Goal: Task Accomplishment & Management: Complete application form

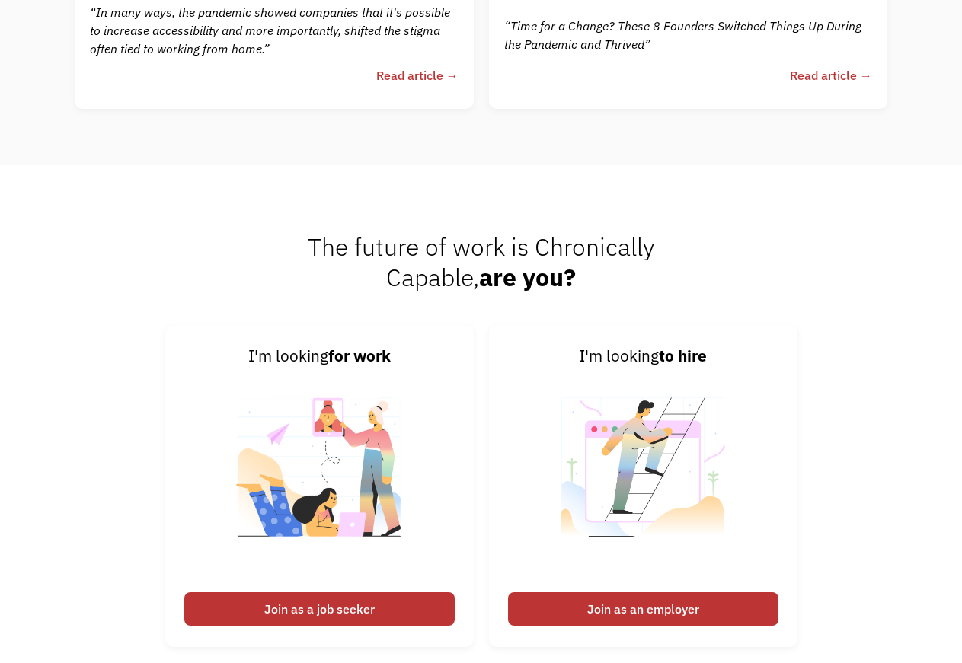
scroll to position [3651, 0]
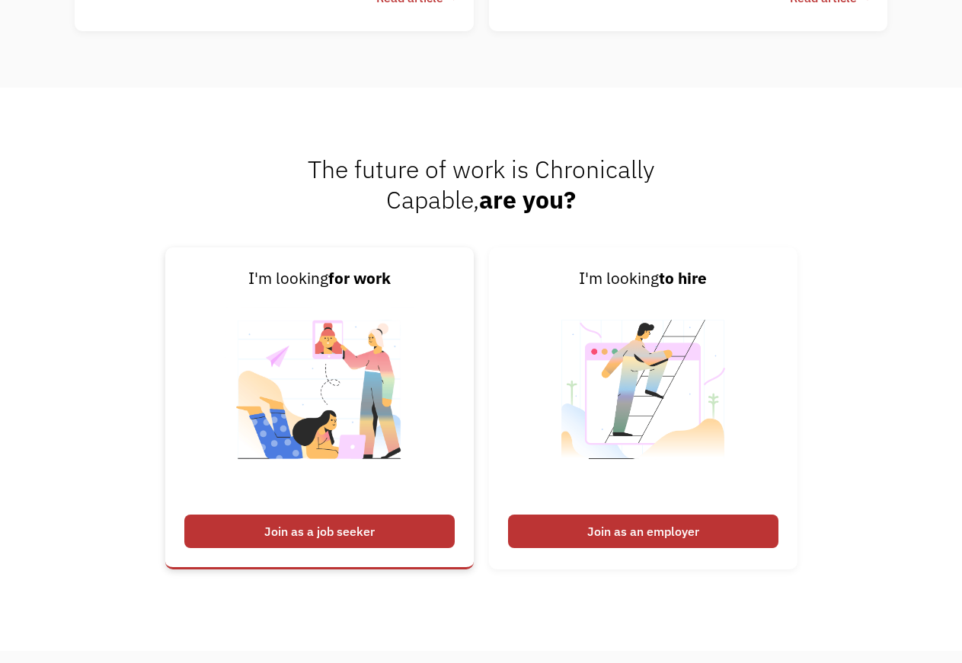
click at [296, 530] on div "Join as a job seeker" at bounding box center [319, 532] width 270 height 34
click at [317, 532] on div "Join as a job seeker" at bounding box center [319, 532] width 270 height 34
click at [316, 467] on img at bounding box center [320, 400] width 190 height 216
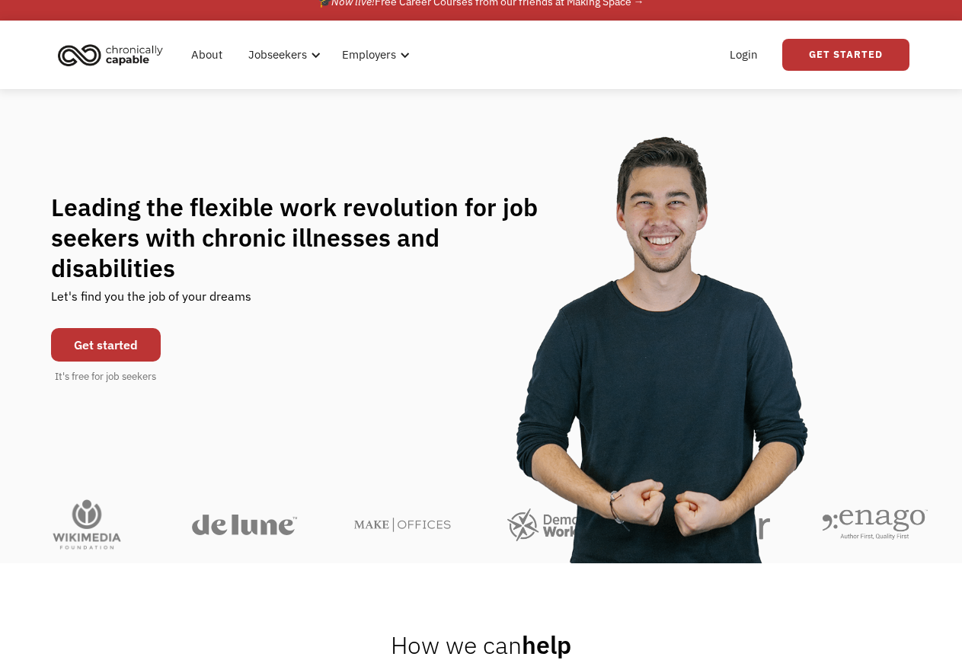
scroll to position [0, 0]
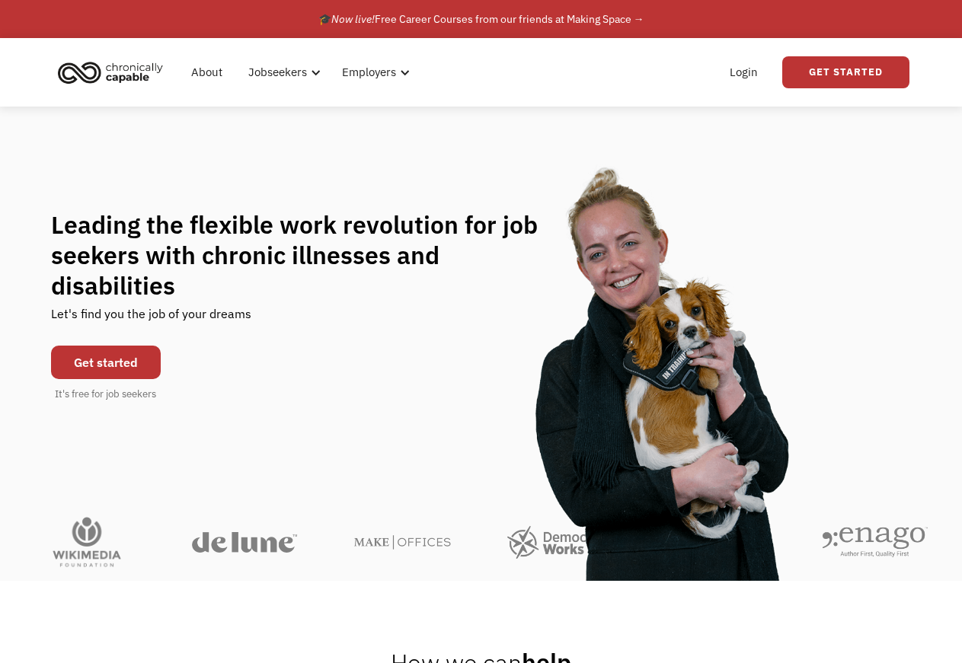
click at [101, 346] on link "Get started" at bounding box center [106, 363] width 110 height 34
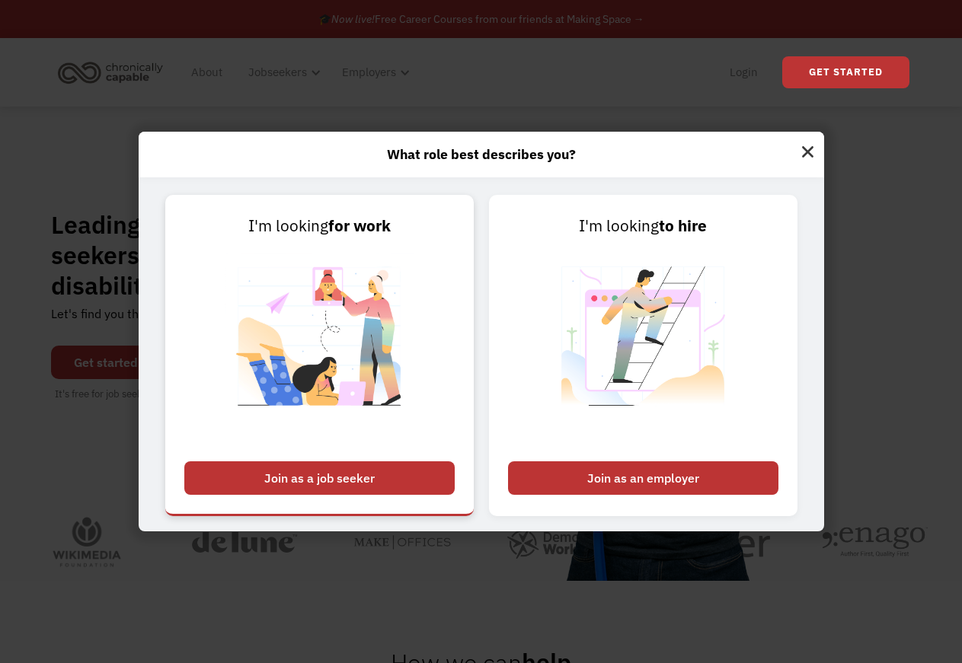
click at [328, 480] on div "Join as a job seeker" at bounding box center [319, 479] width 270 height 34
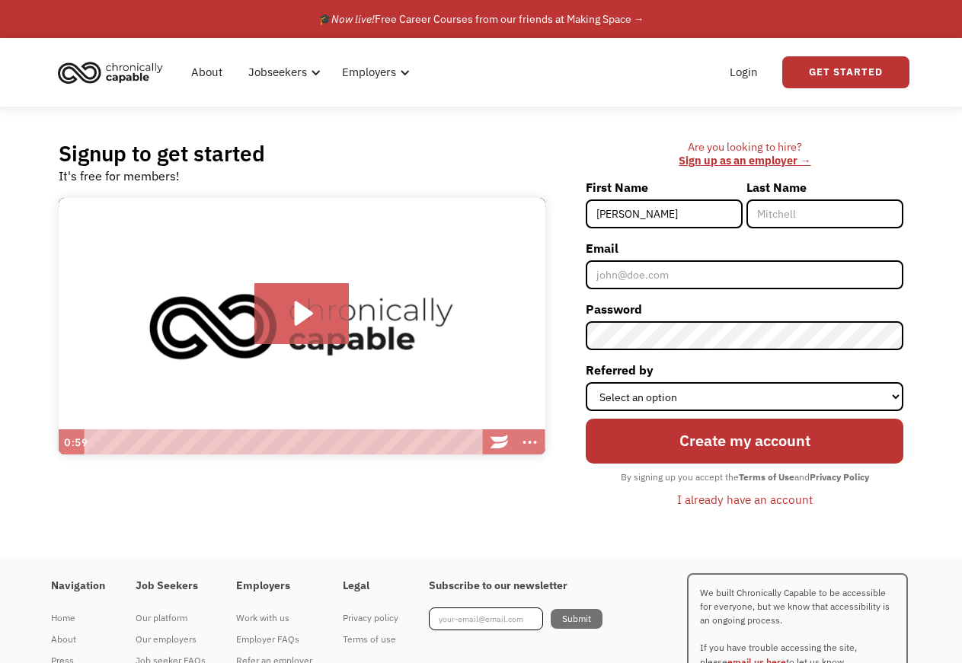
type input "[PERSON_NAME]"
type input "McGuire"
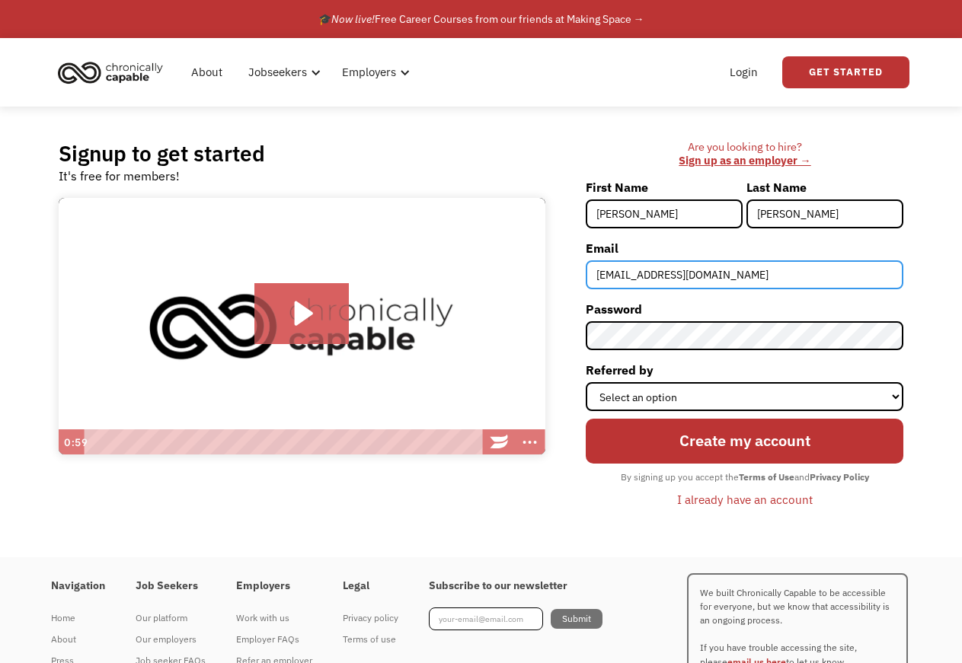
type input "[EMAIL_ADDRESS][DOMAIN_NAME]"
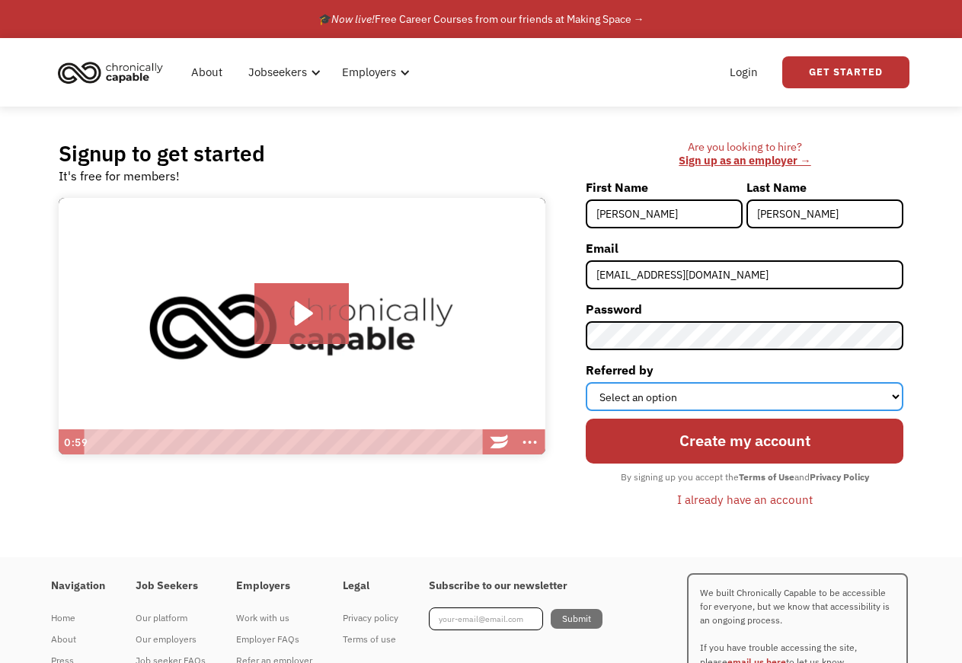
click at [586, 382] on select "Select an option Instagram Facebook Twitter Search Engine News Article Word of …" at bounding box center [745, 396] width 318 height 29
select select "Search Engine"
click option "Search Engine" at bounding box center [0, 0] width 0 height 0
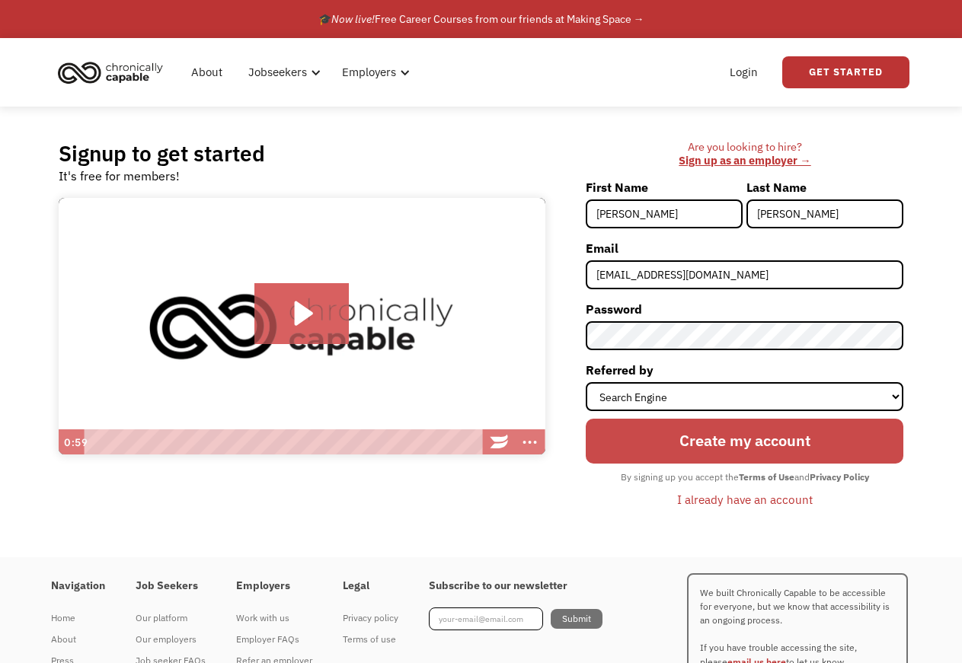
click at [745, 448] on input "Create my account" at bounding box center [745, 441] width 318 height 45
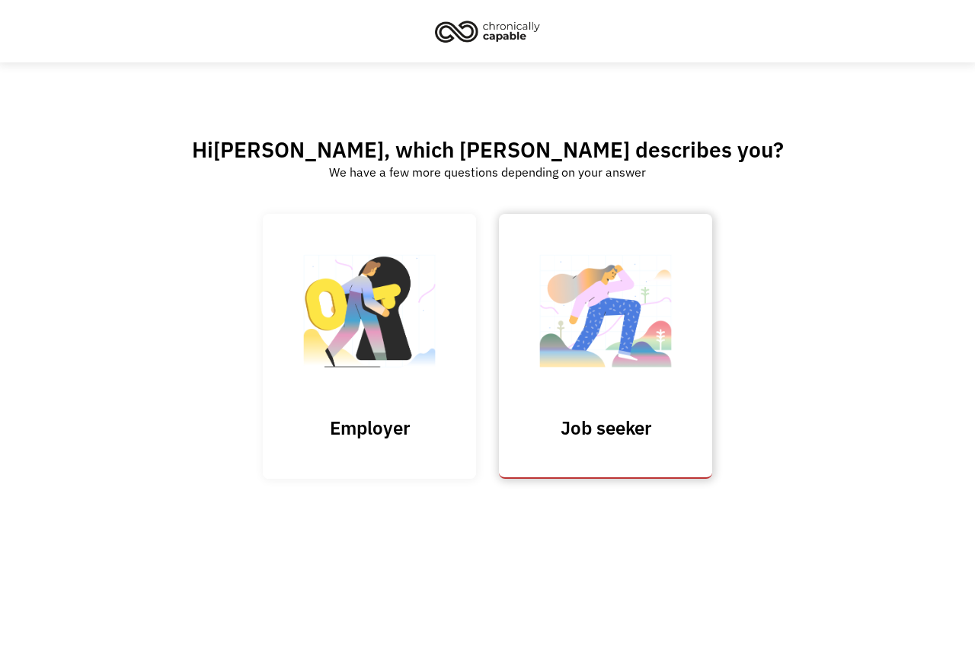
click at [593, 365] on img at bounding box center [605, 318] width 152 height 149
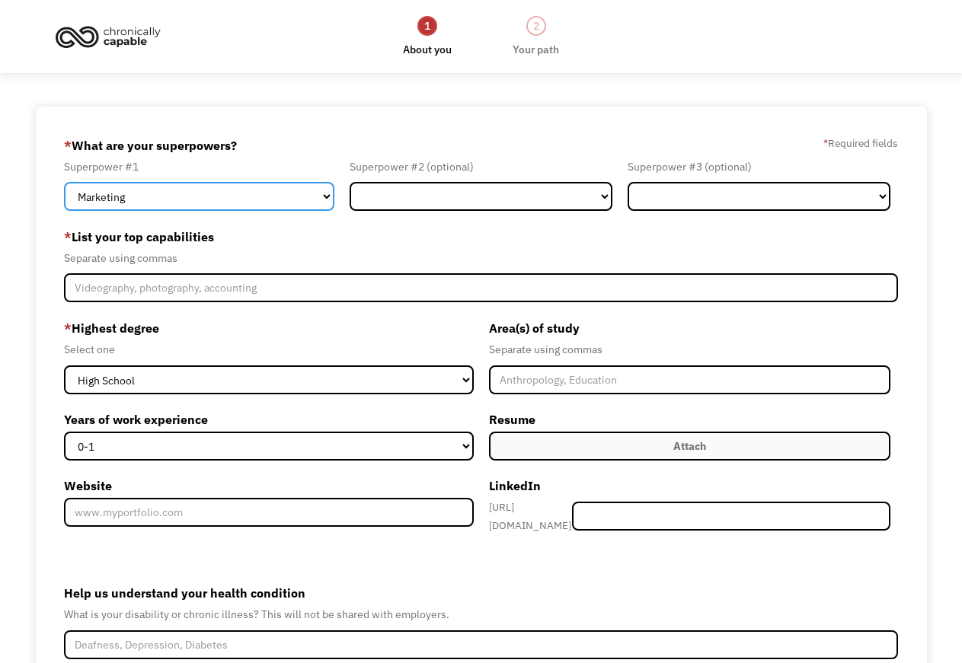
click at [64, 182] on select "Marketing Human Resources Finance Technology Operations Sales Industrial & Manu…" at bounding box center [199, 196] width 270 height 29
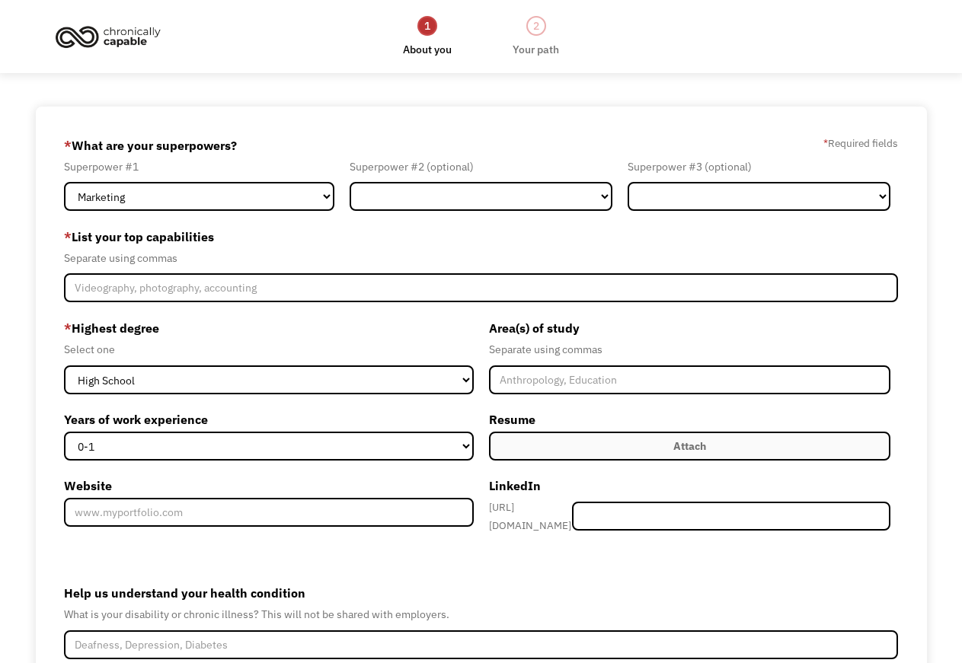
click at [515, 255] on div "Separate using commas" at bounding box center [480, 258] width 833 height 18
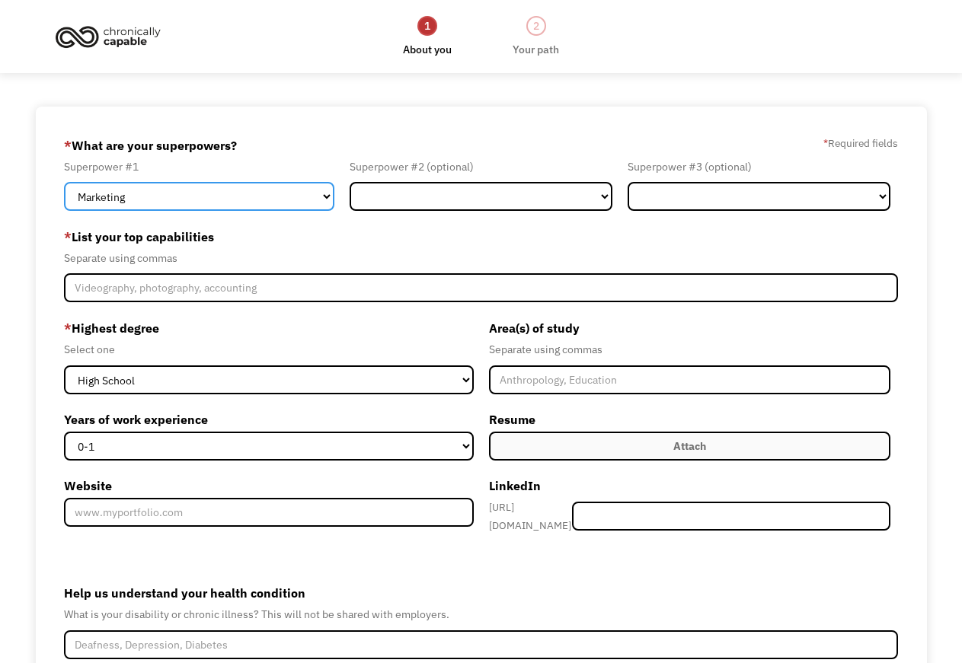
click at [64, 182] on select "Marketing Human Resources Finance Technology Operations Sales Industrial & Manu…" at bounding box center [199, 196] width 270 height 29
select select "Healthcare"
click option "Healthcare" at bounding box center [0, 0] width 0 height 0
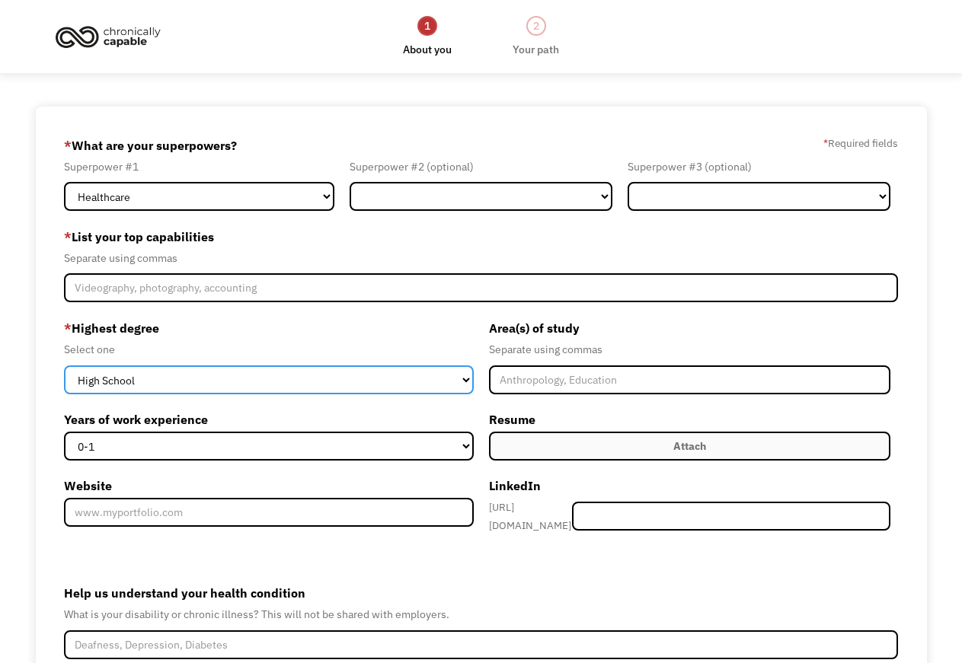
click at [64, 366] on select "High School Associates Bachelors Master's PhD" at bounding box center [268, 380] width 409 height 29
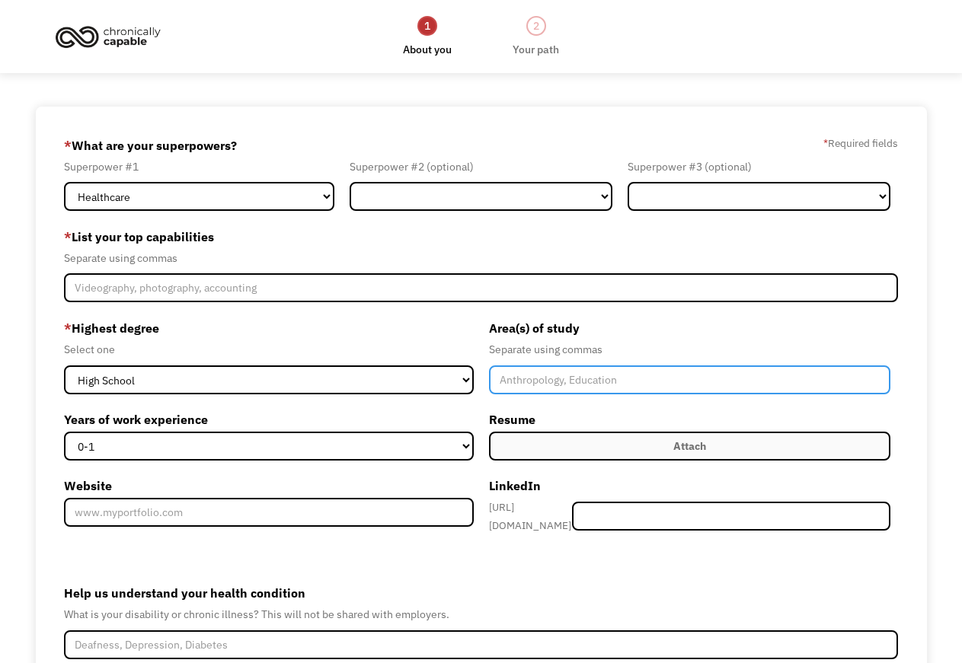
click at [545, 382] on input "Member-Create-Step1" at bounding box center [689, 380] width 401 height 29
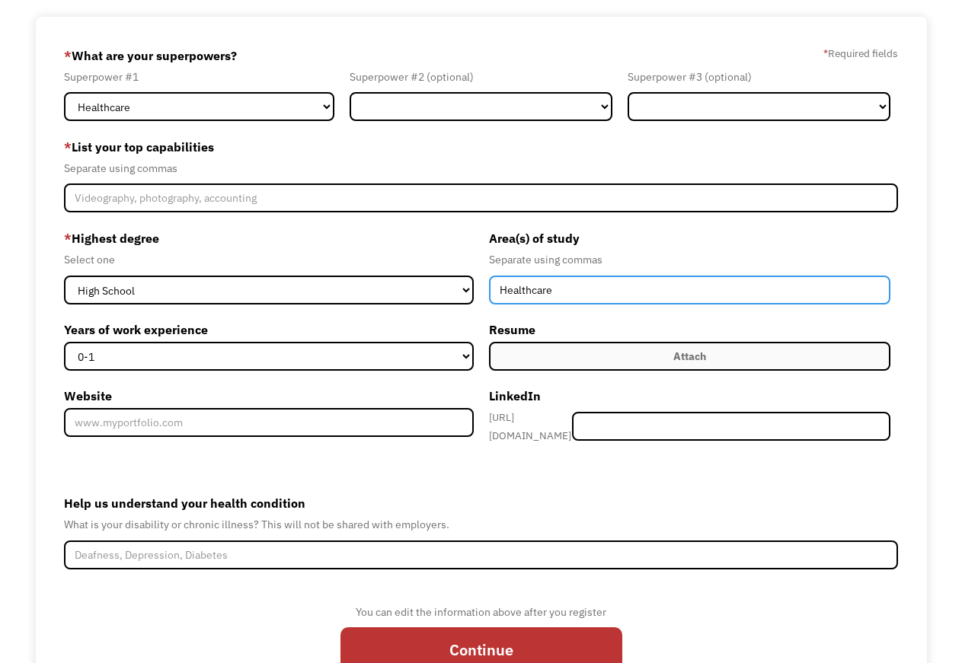
scroll to position [155, 0]
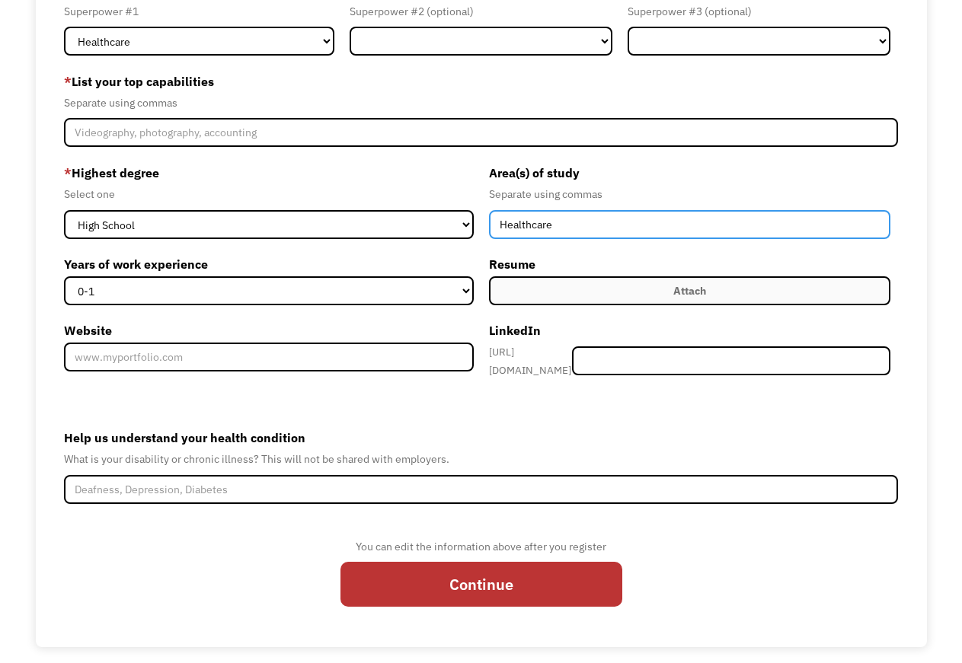
type input "Healthcare"
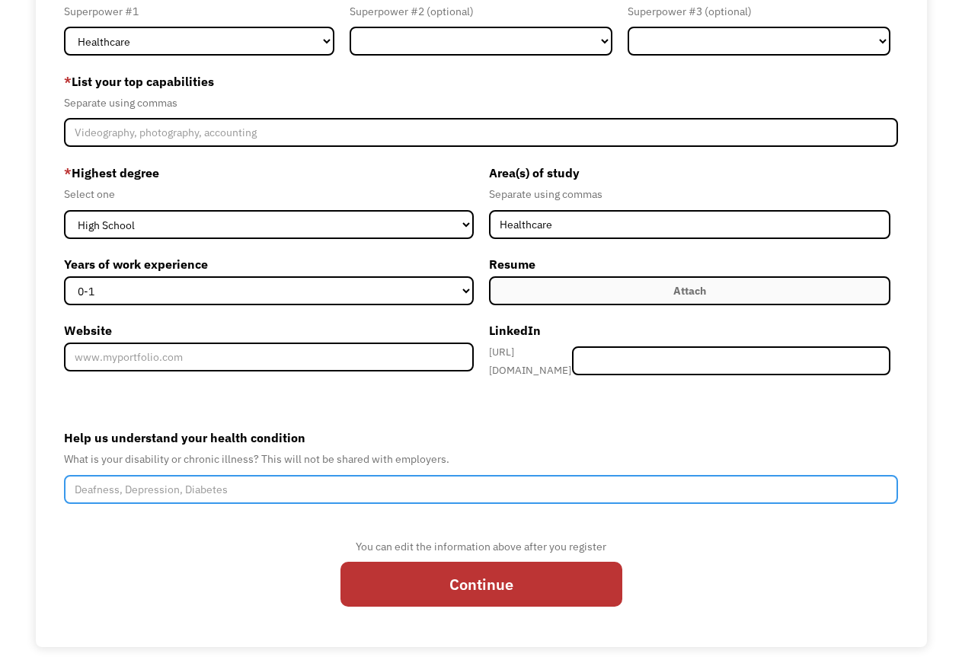
click at [121, 504] on input "Help us understand your health condition" at bounding box center [480, 489] width 833 height 29
click at [161, 504] on input "Psychogenic Non-epileptic Seizures" at bounding box center [480, 489] width 833 height 29
click at [258, 504] on input "Psychogenic Non-Epileptic Seizures" at bounding box center [480, 489] width 833 height 29
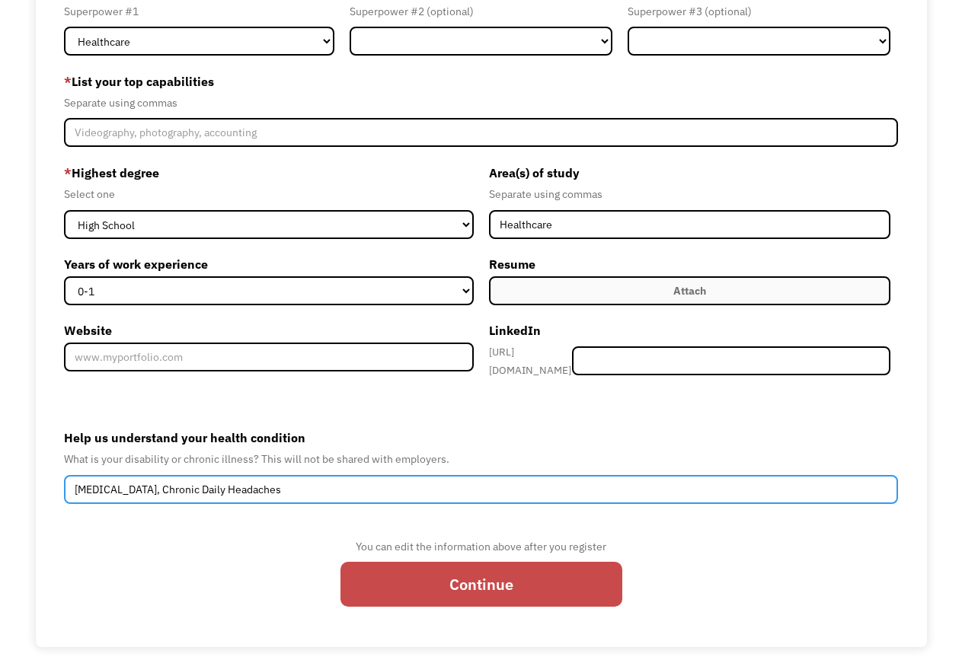
type input "Psychogenic Non-Epileptic Seizures, Chronic Daily Headaches"
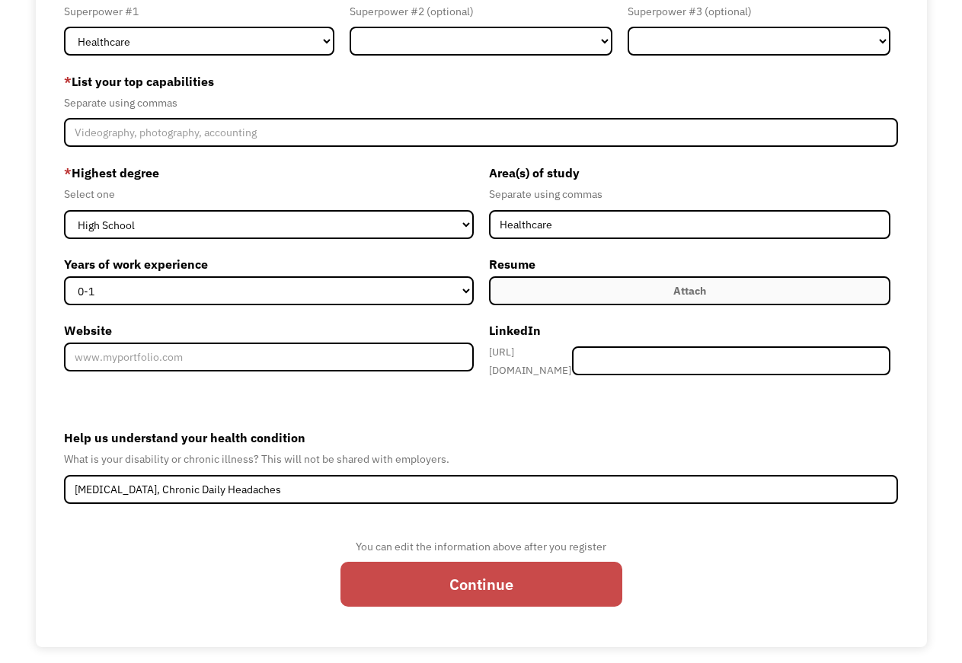
click at [506, 599] on input "Continue" at bounding box center [481, 584] width 282 height 45
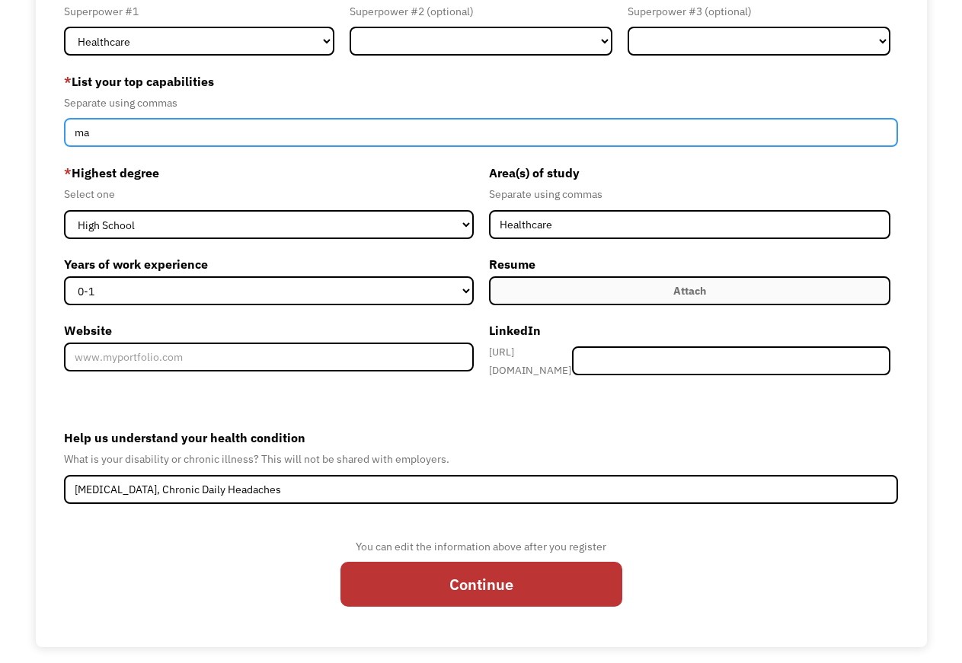
type input "m"
type input "Math, working with children"
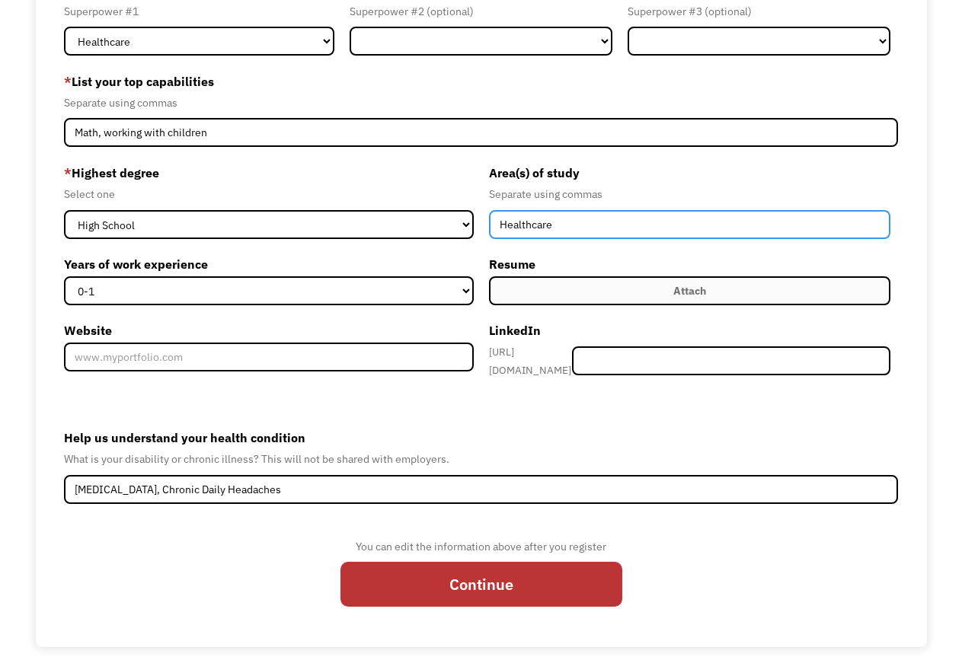
click at [554, 226] on input "Healthcare" at bounding box center [689, 224] width 401 height 29
type input "Healthcare. math"
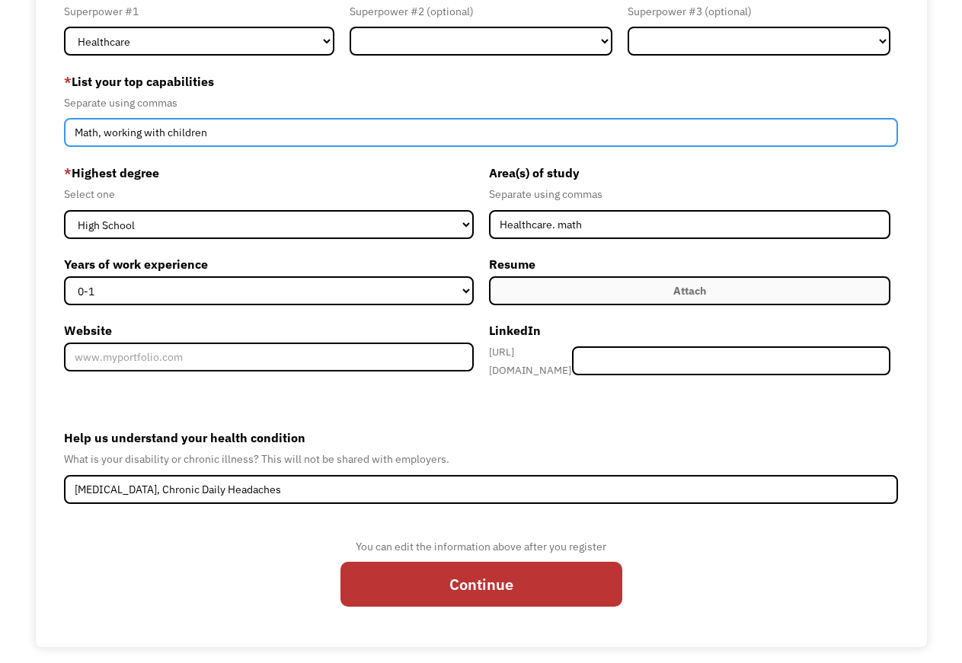
click at [212, 133] on input "Math, working with children" at bounding box center [480, 132] width 833 height 29
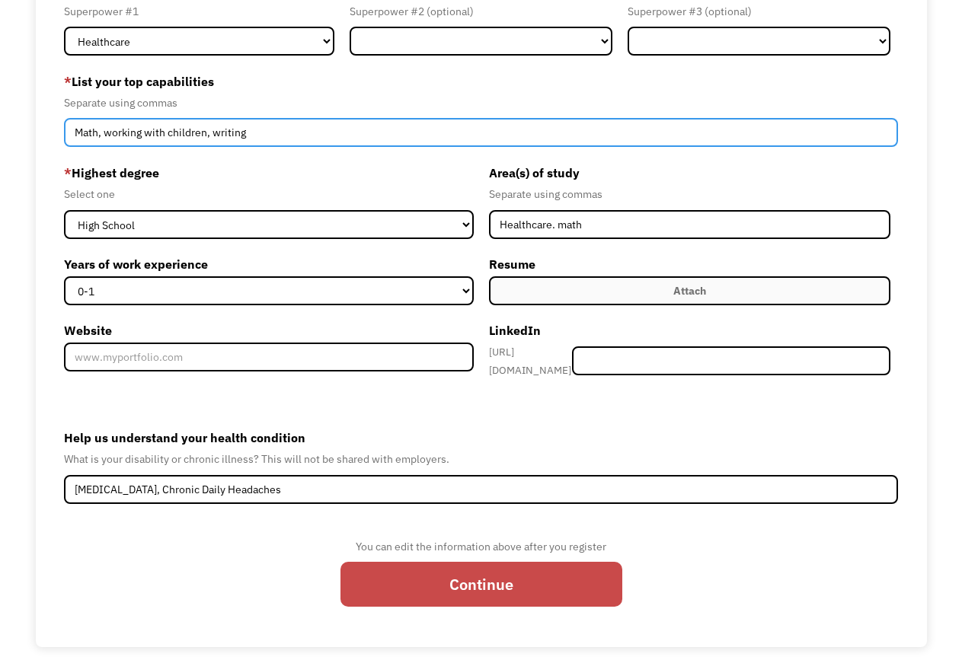
type input "Math, working with children, writing"
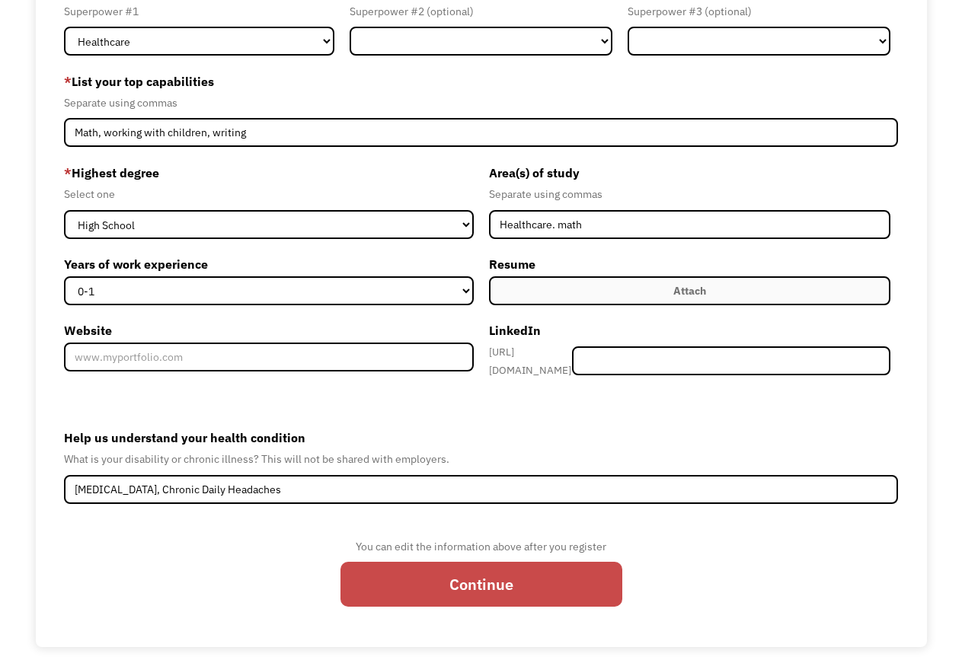
click at [506, 607] on input "Continue" at bounding box center [481, 584] width 282 height 45
type input "Please wait..."
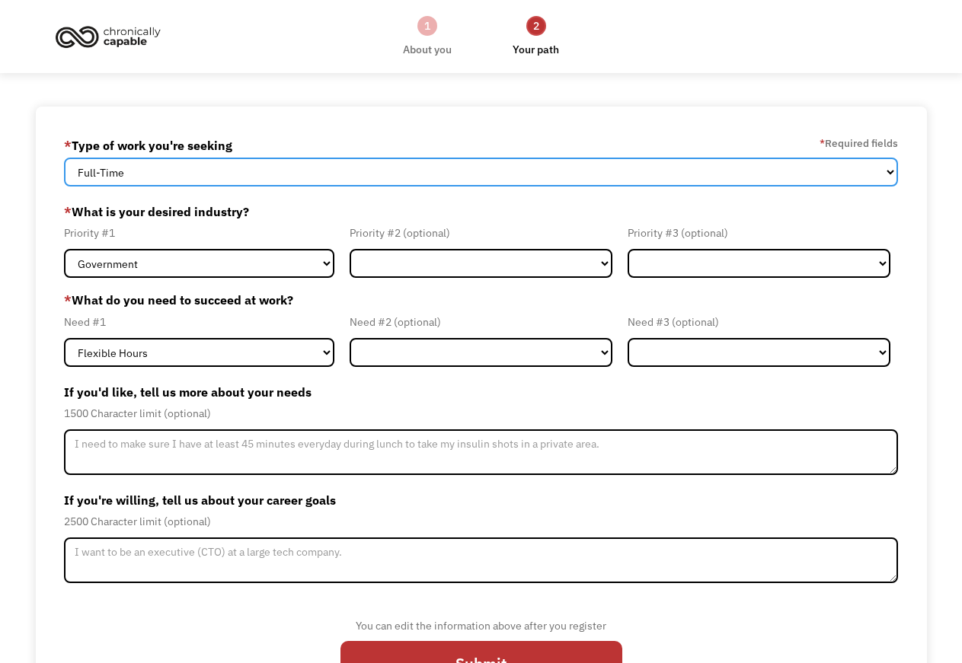
click at [64, 158] on select "Full-Time Part-Time Both Full-Time and Part-Time" at bounding box center [480, 172] width 833 height 29
select select "Both Full-Time and Part-Time"
click option "Both Full-Time and Part-Time" at bounding box center [0, 0] width 0 height 0
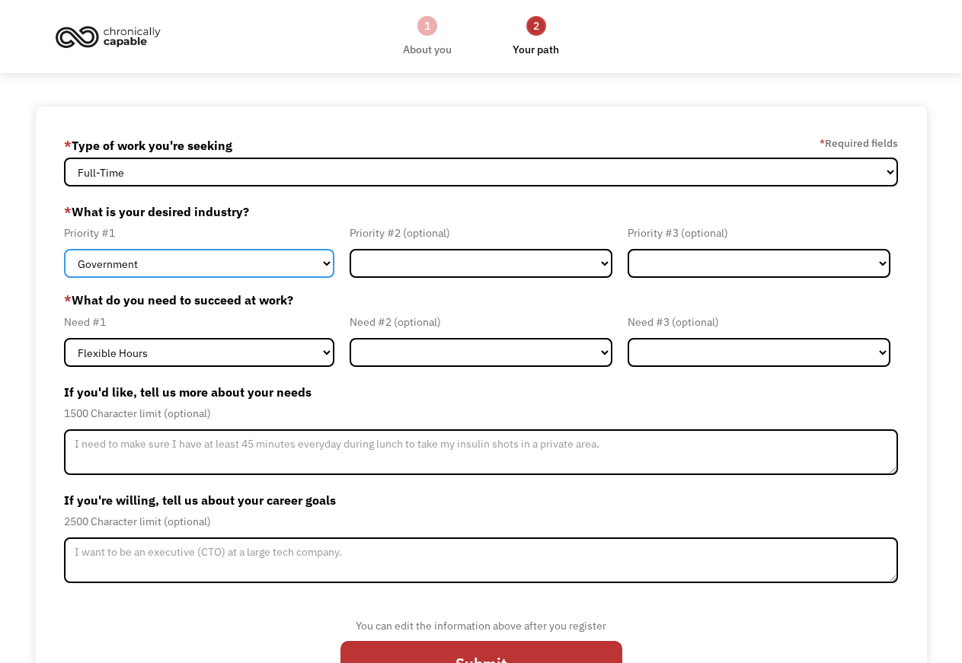
click at [64, 249] on select "Government Finance & Insurance Health & Social Care Tech & Engineering Creative…" at bounding box center [199, 263] width 270 height 29
select select "Health & Social Care"
click option "Health & Social Care" at bounding box center [0, 0] width 0 height 0
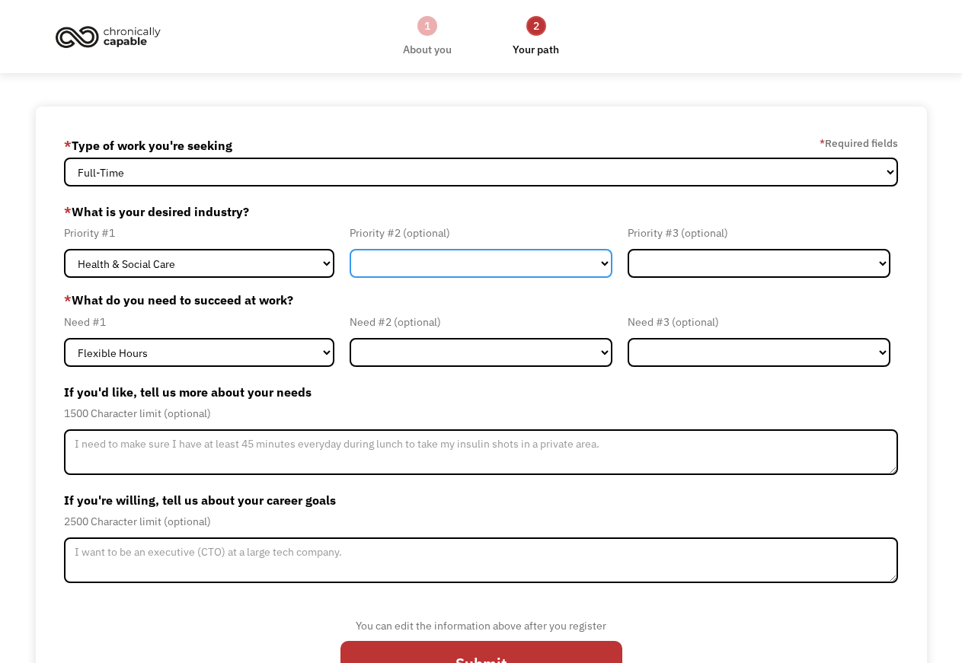
click at [350, 249] on select "Government Finance & Insurance Health & Social Care Tech & Engineering Creative…" at bounding box center [481, 263] width 263 height 29
click at [213, 319] on div "Need #1" at bounding box center [199, 322] width 270 height 18
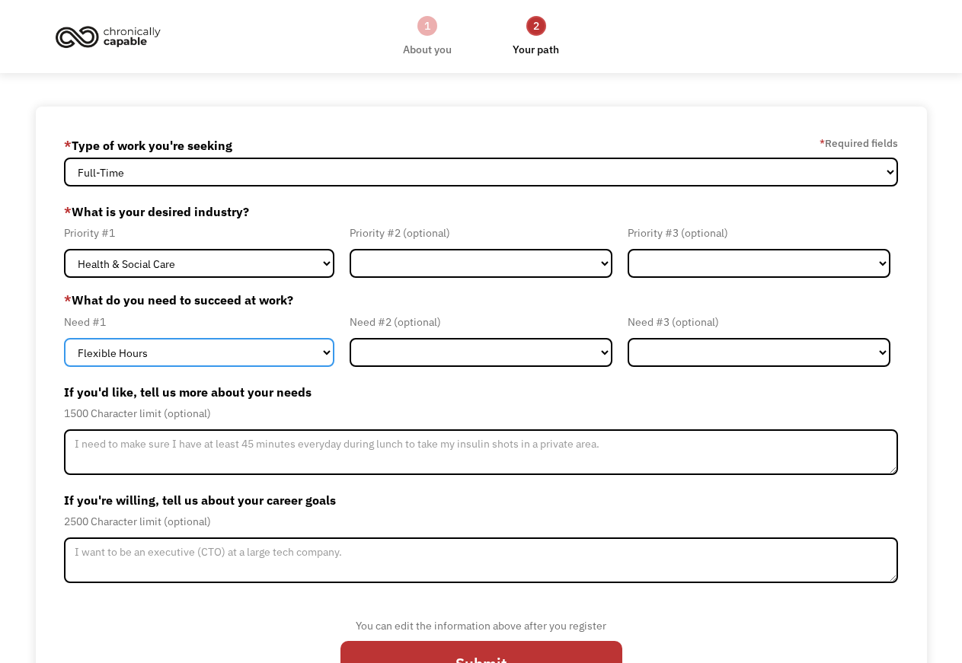
click at [64, 338] on select "Flexible Hours Remote Work Service Animal On-site Accommodations Visual Support…" at bounding box center [199, 352] width 270 height 29
select select "Service Animal"
click option "Service Animal" at bounding box center [0, 0] width 0 height 0
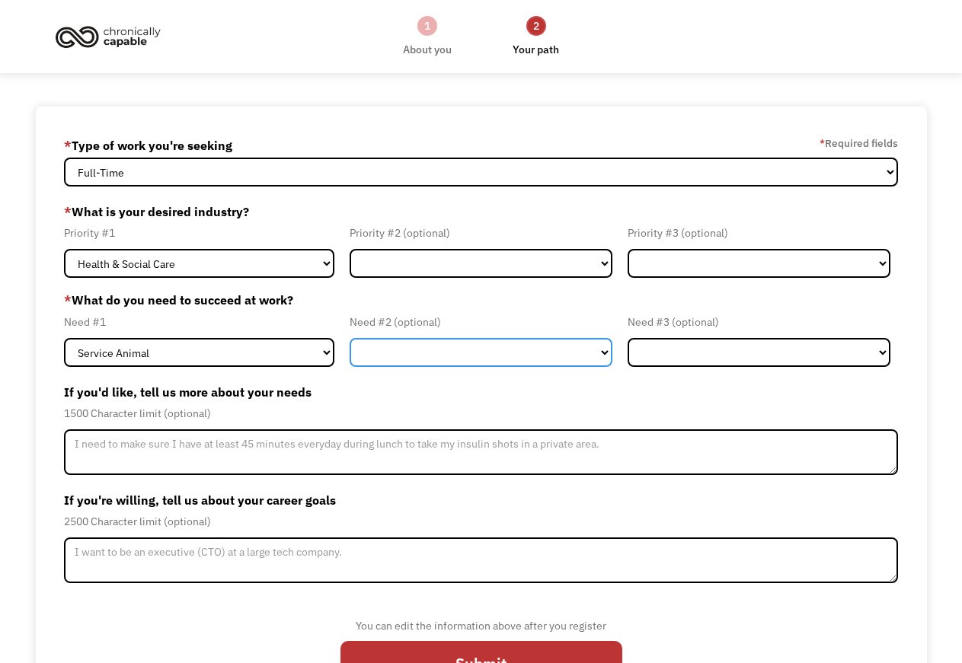
click at [350, 338] on select "Flexible Hours Remote Work Service Animal On-site Accommodations Visual Support…" at bounding box center [481, 352] width 263 height 29
select select "Flexible Hours"
click option "Flexible Hours" at bounding box center [0, 0] width 0 height 0
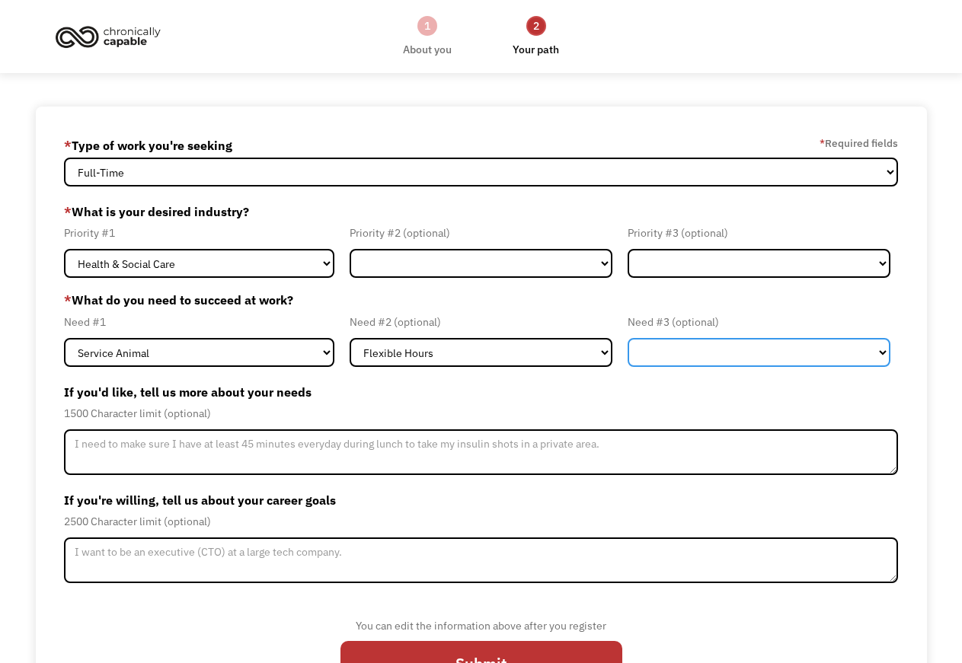
click at [628, 338] on select "Flexible Hours Remote Work Service Animal On-site Accommodations Visual Support…" at bounding box center [759, 352] width 263 height 29
select select "Remote Work"
click option "Remote Work" at bounding box center [0, 0] width 0 height 0
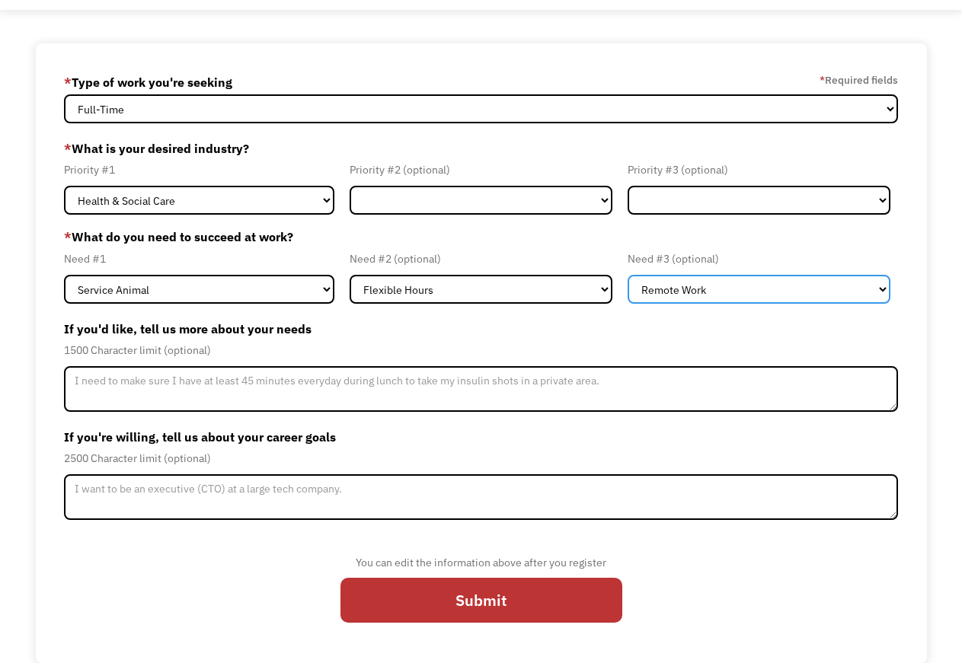
scroll to position [96, 0]
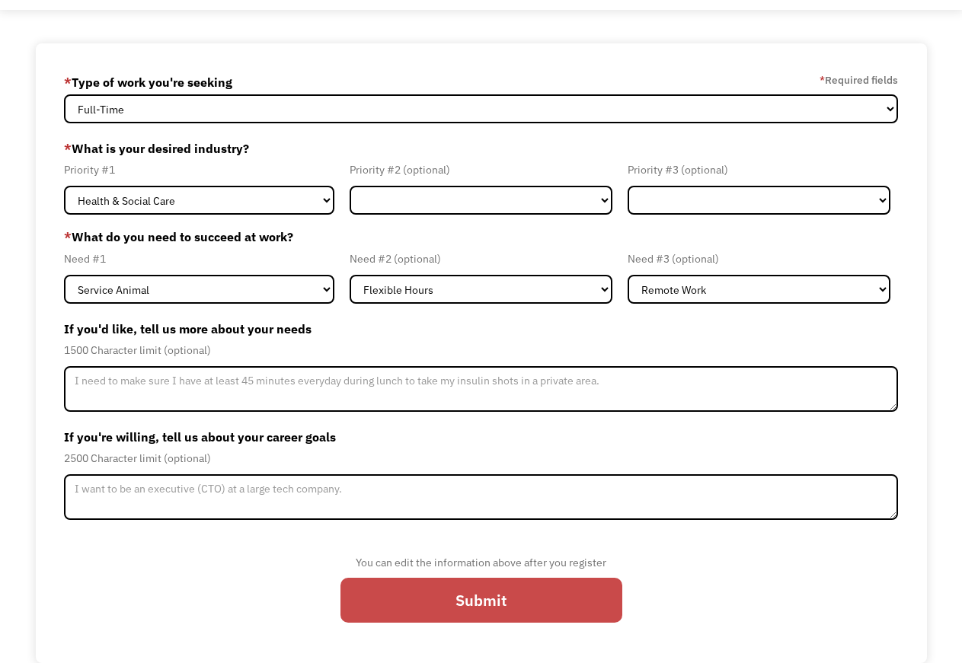
click at [496, 578] on input "Submit" at bounding box center [481, 600] width 282 height 45
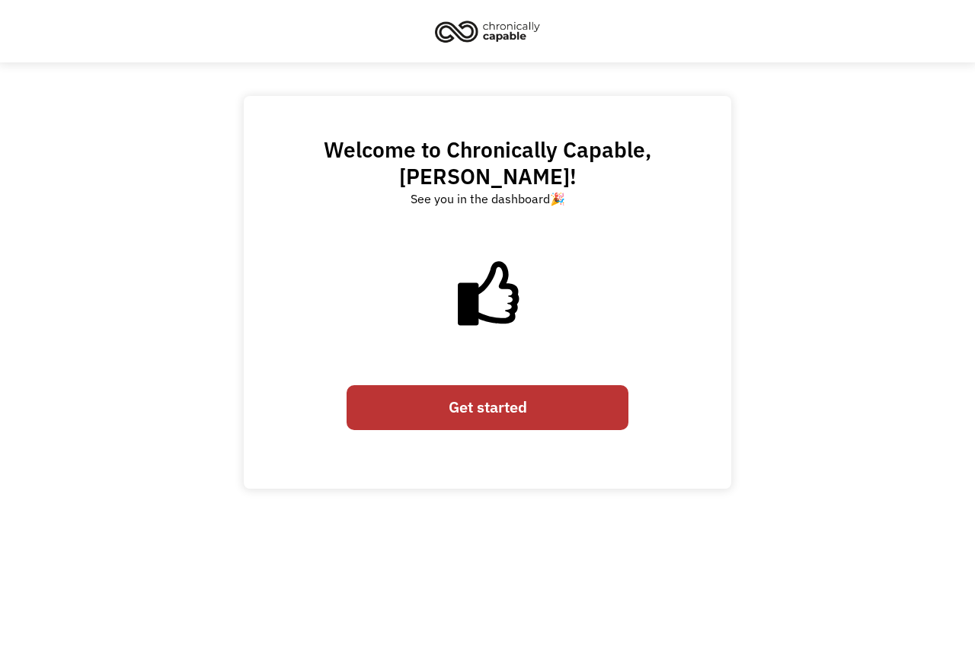
click at [450, 385] on link "Get started" at bounding box center [488, 407] width 282 height 45
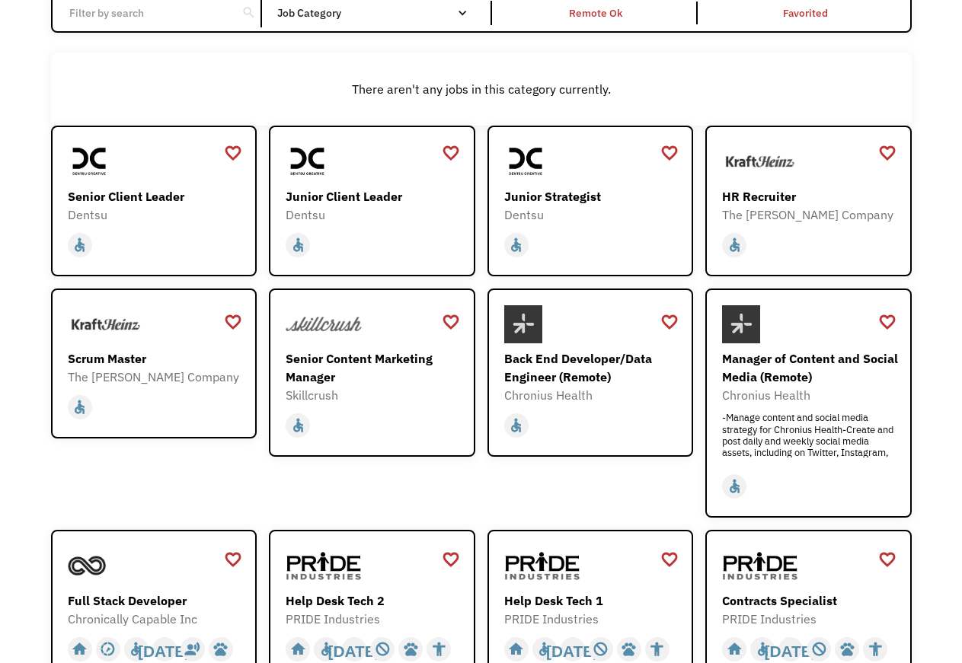
scroll to position [155, 0]
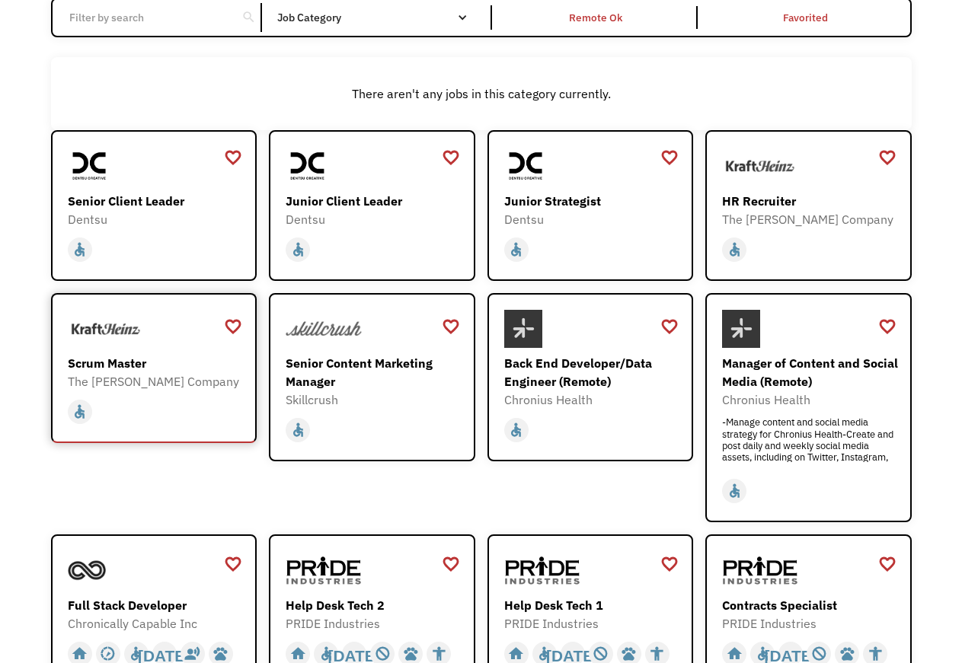
click at [204, 373] on div "The [PERSON_NAME] Company" at bounding box center [156, 381] width 177 height 18
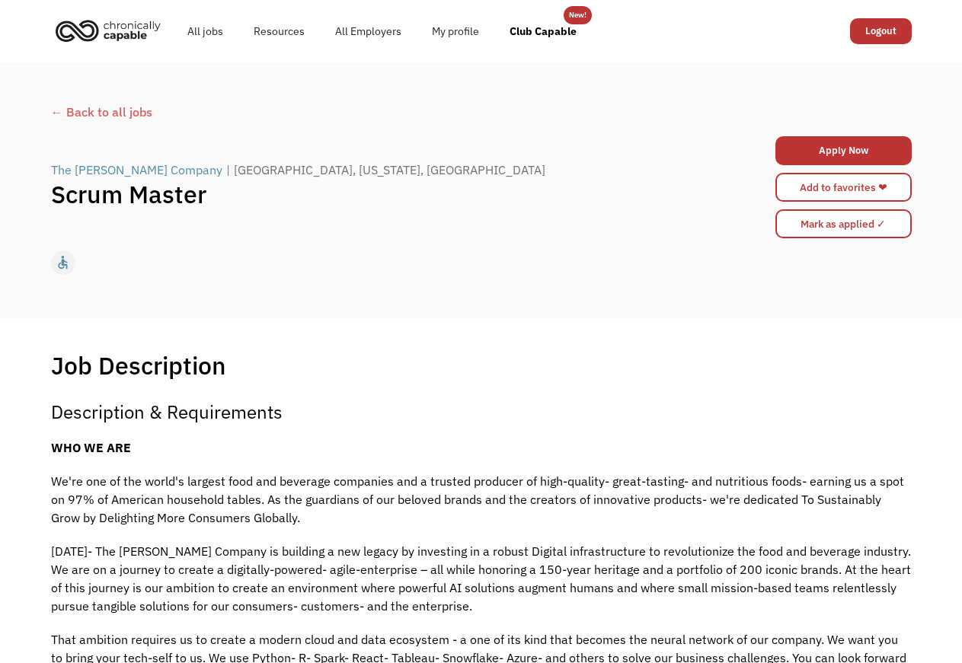
click at [105, 108] on div "← Back to all jobs" at bounding box center [481, 112] width 861 height 18
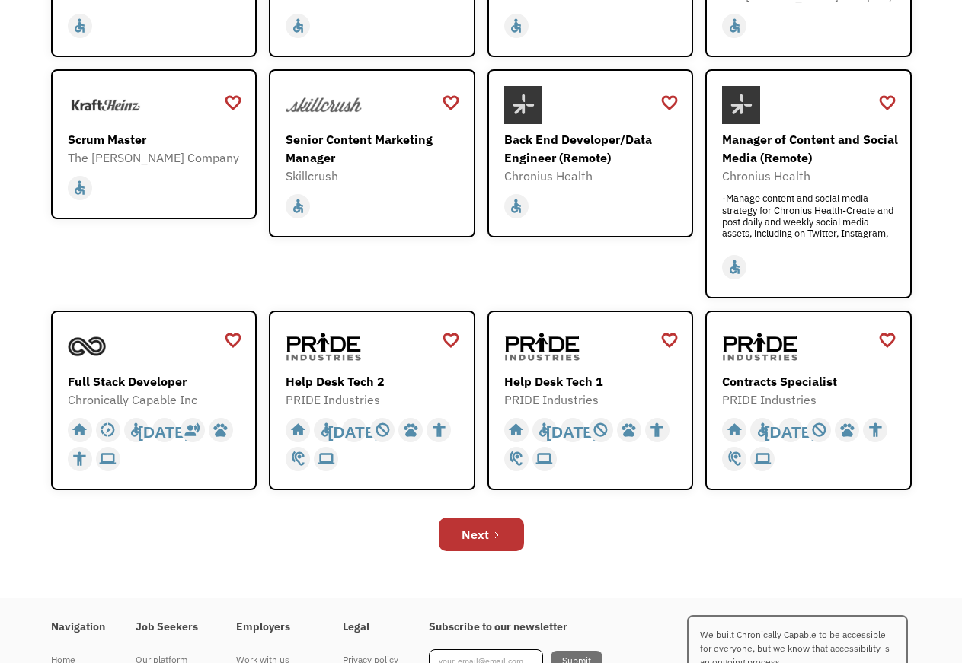
scroll to position [388, 0]
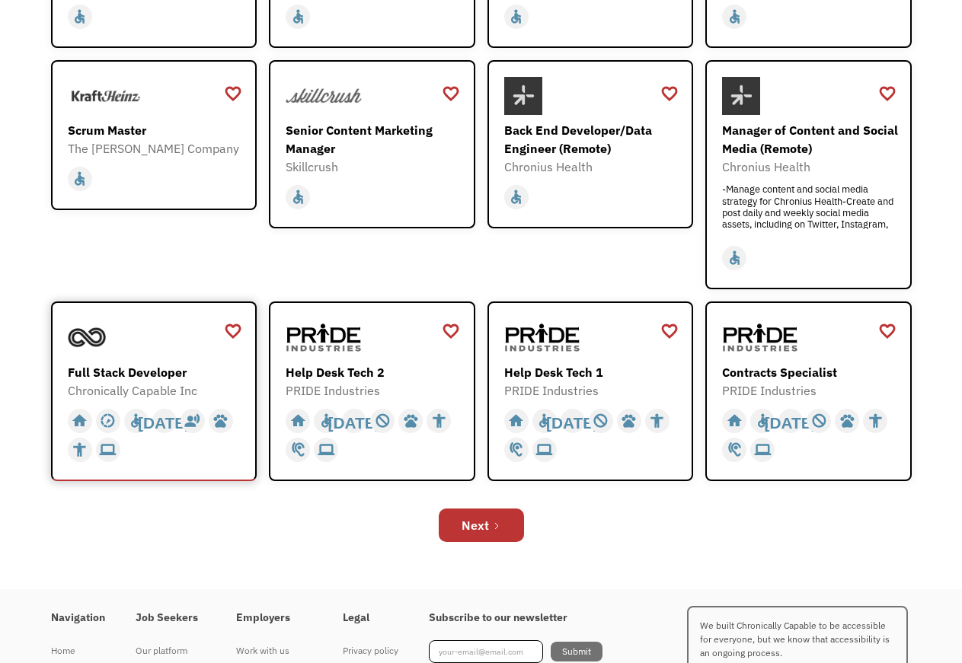
click at [158, 372] on div "Full Stack Developer" at bounding box center [156, 372] width 177 height 18
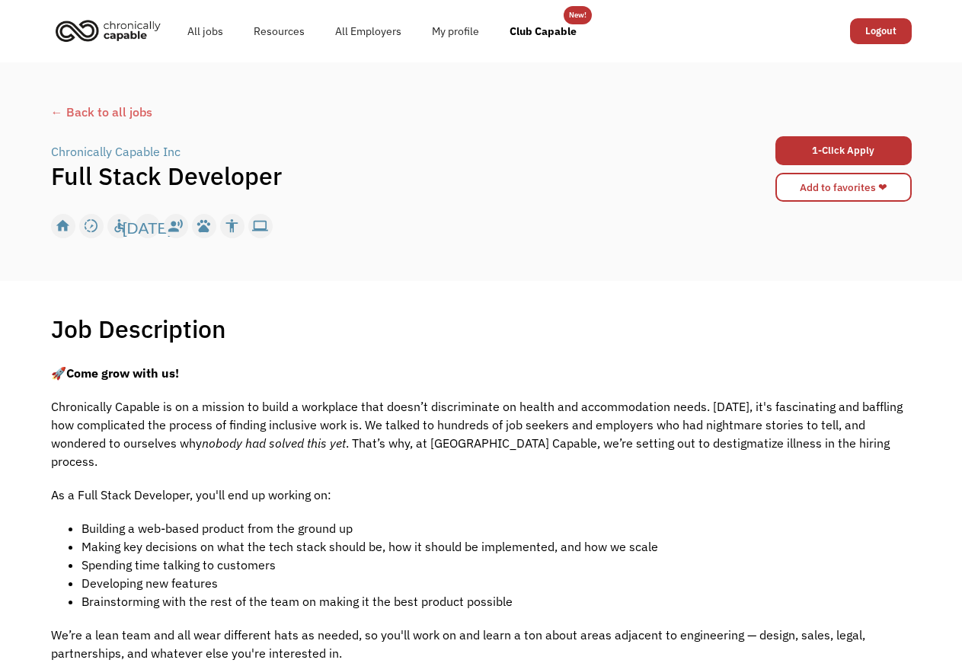
click at [92, 111] on div "← Back to all jobs" at bounding box center [481, 112] width 861 height 18
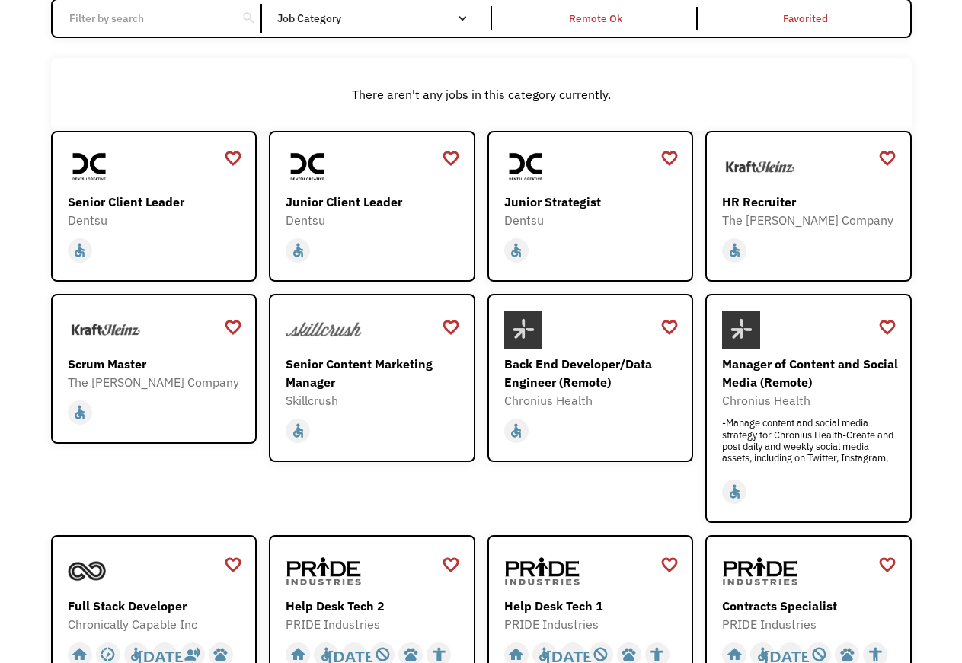
scroll to position [155, 0]
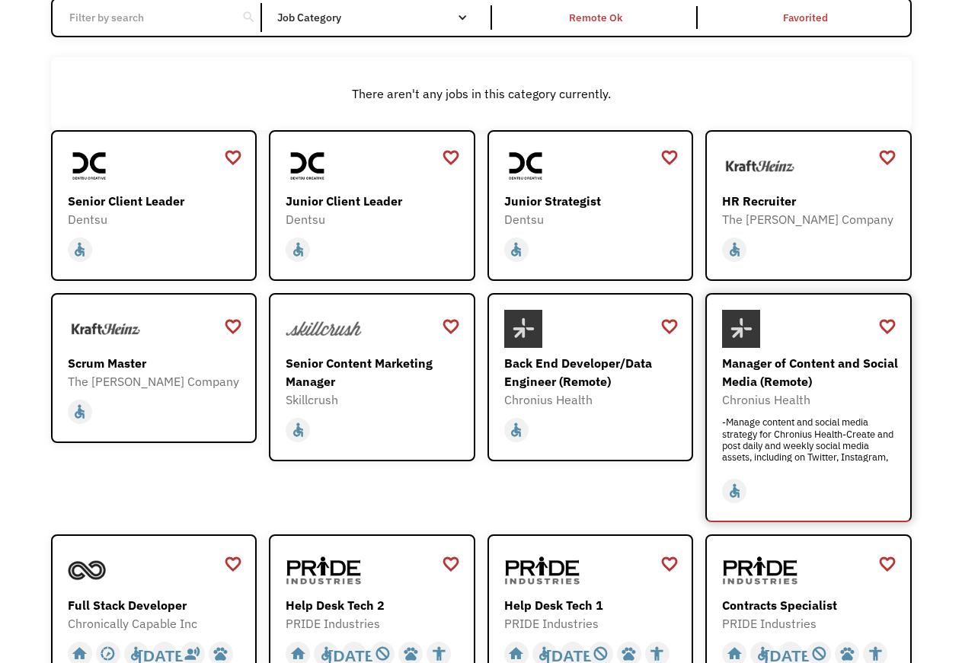
click at [819, 442] on div "-Manage content and social media strategy for Chronius Health-Create and post d…" at bounding box center [810, 440] width 177 height 46
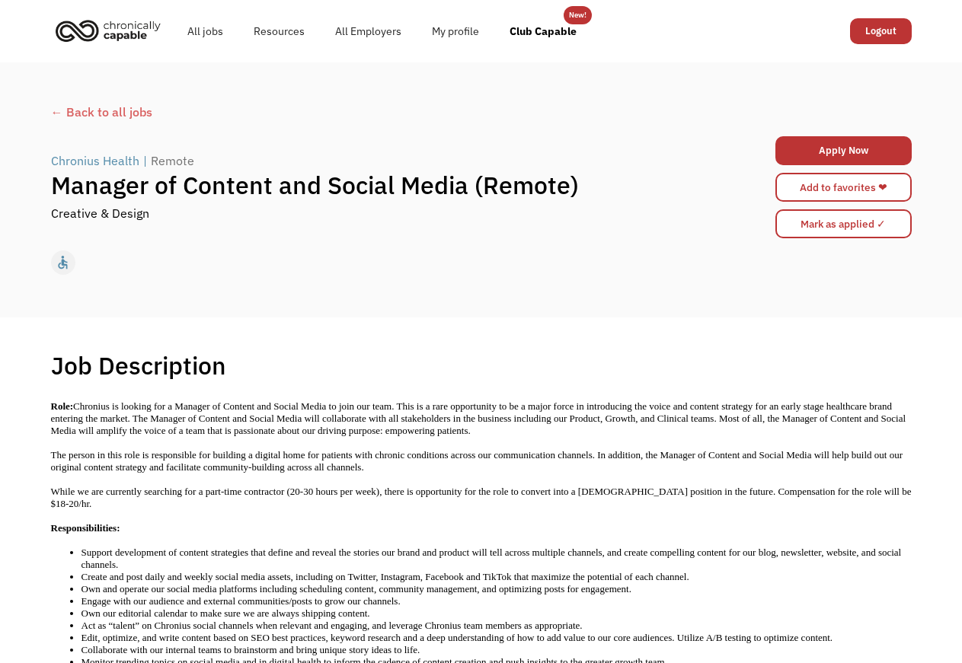
click at [100, 110] on div "← Back to all jobs" at bounding box center [481, 112] width 861 height 18
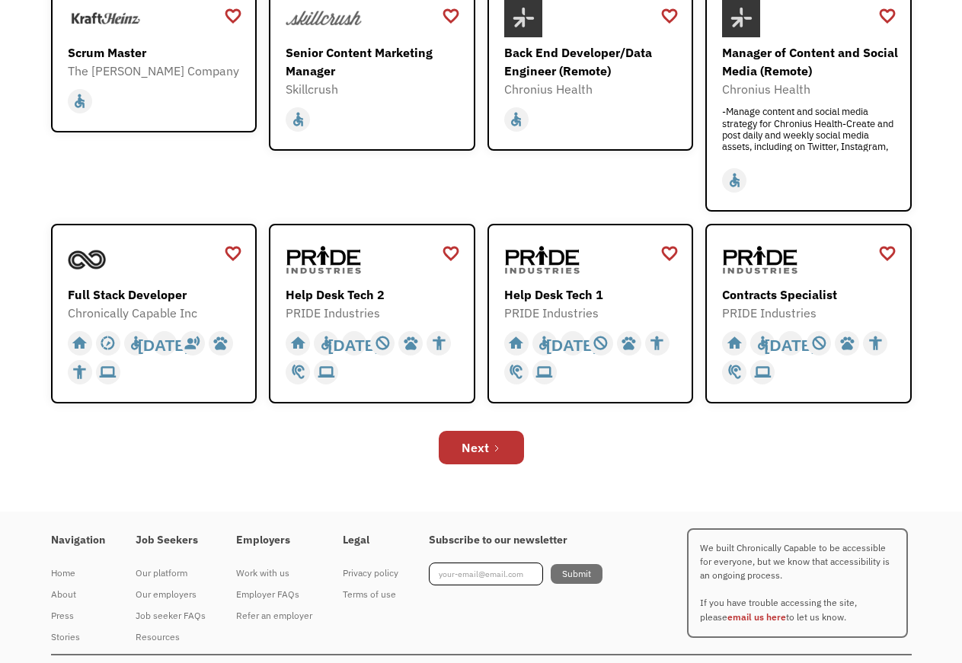
scroll to position [498, 0]
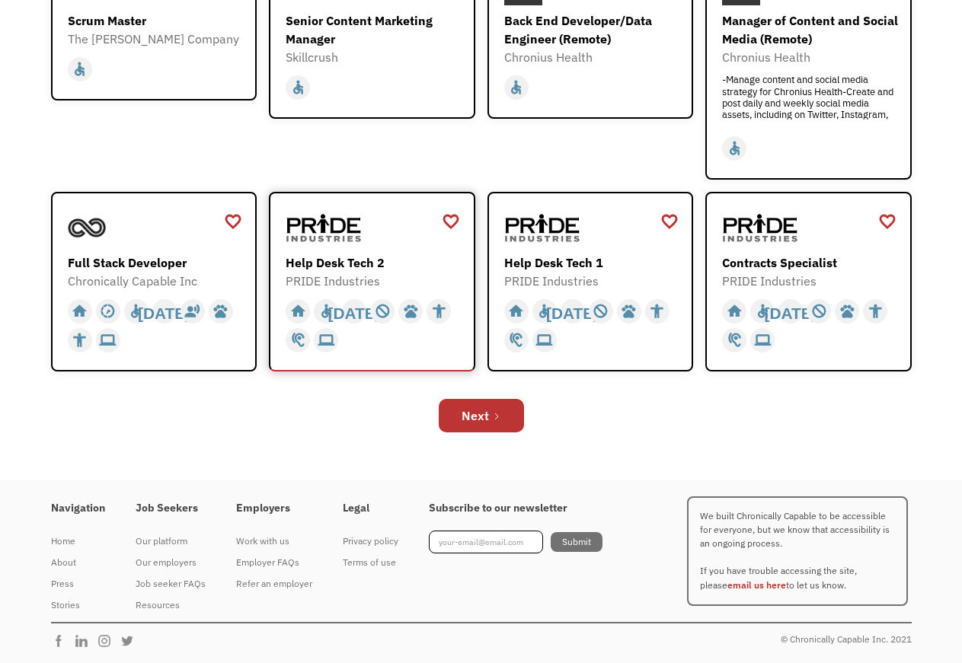
click at [363, 264] on div "Help Desk Tech 2" at bounding box center [374, 263] width 177 height 18
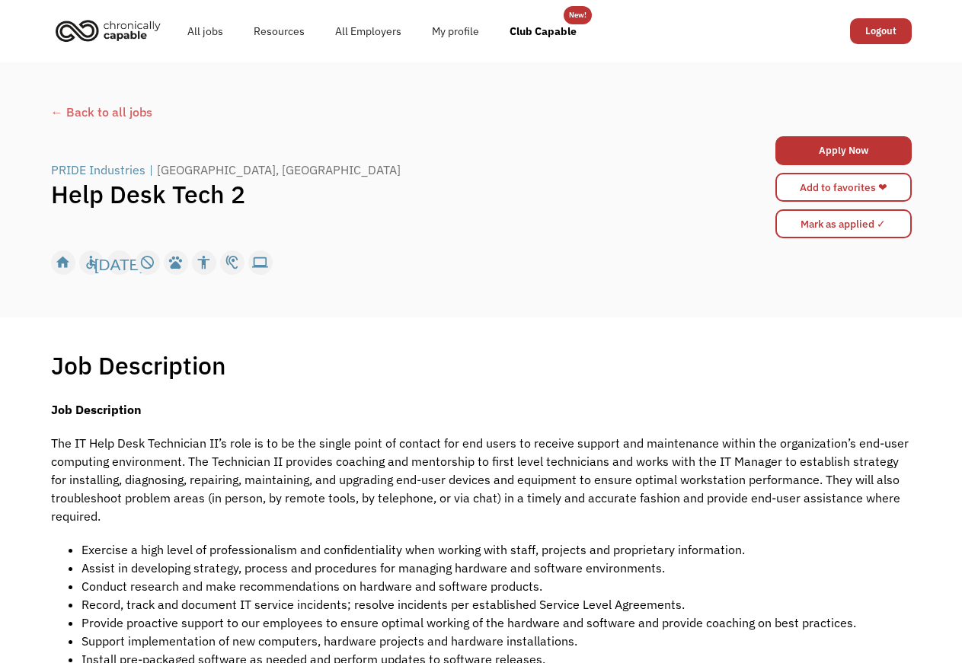
click at [106, 110] on div "← Back to all jobs" at bounding box center [481, 112] width 861 height 18
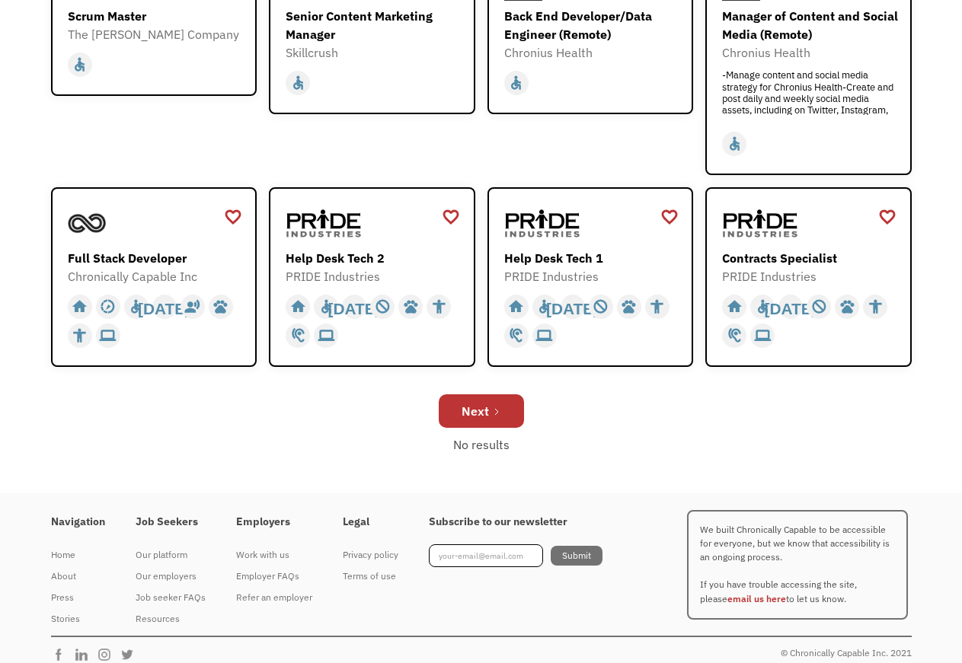
scroll to position [516, 0]
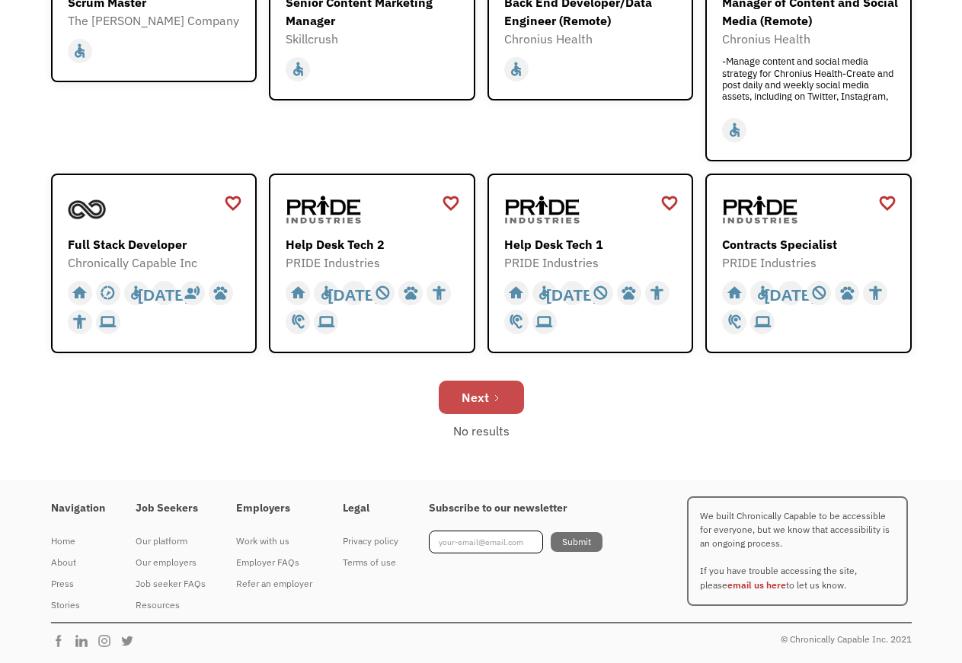
click at [492, 398] on icon "Next Page" at bounding box center [496, 398] width 9 height 9
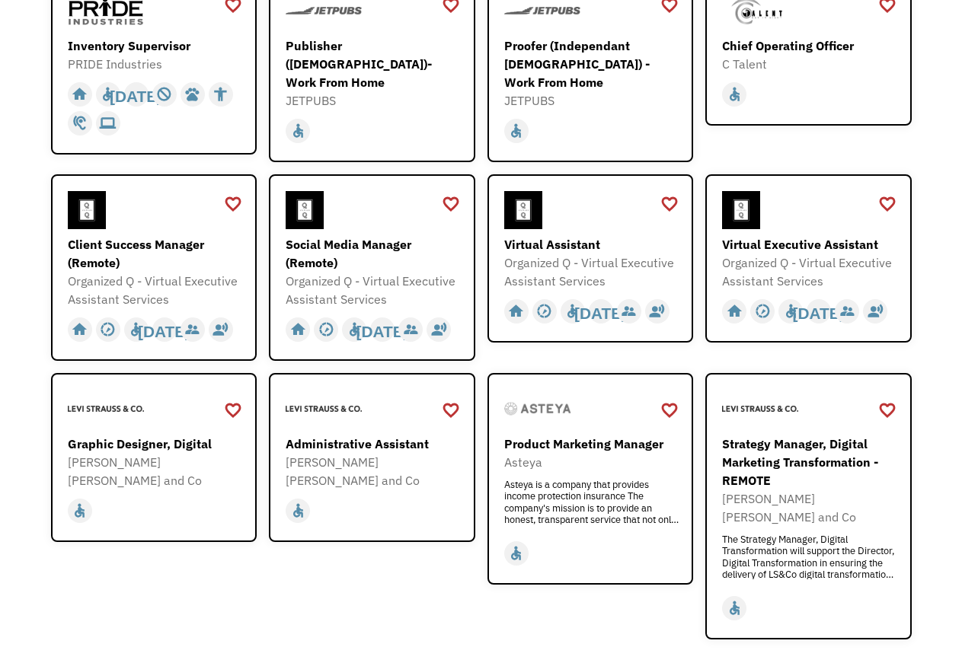
scroll to position [388, 0]
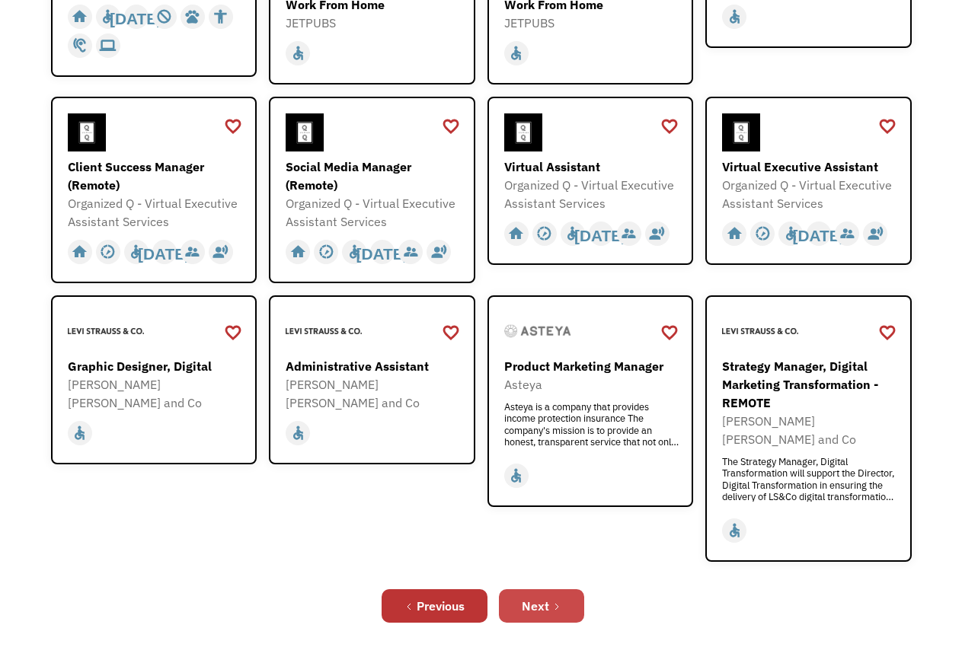
click at [540, 597] on div "Next" at bounding box center [535, 606] width 27 height 18
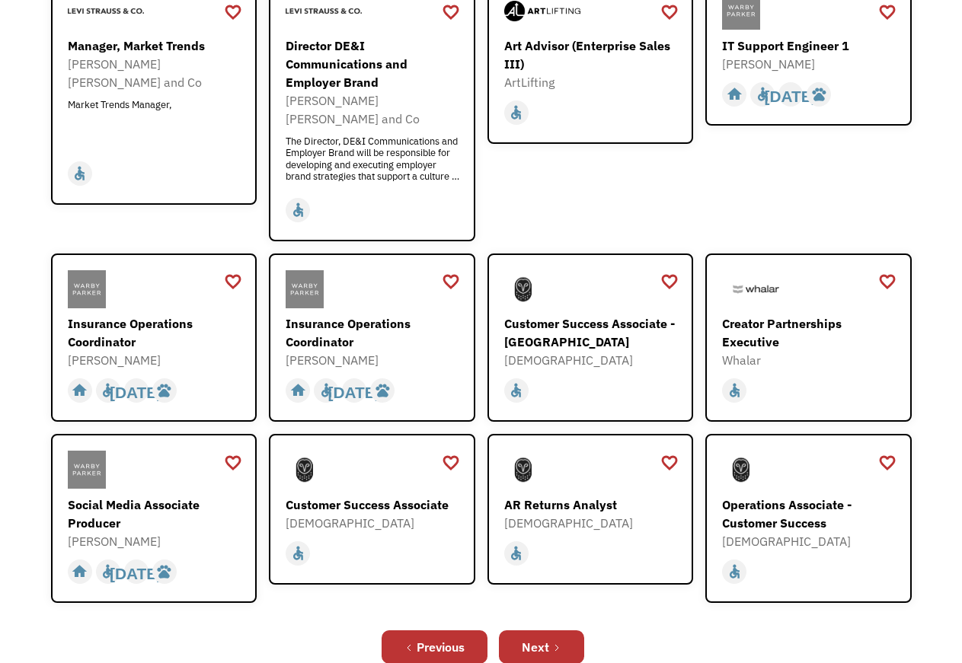
scroll to position [388, 0]
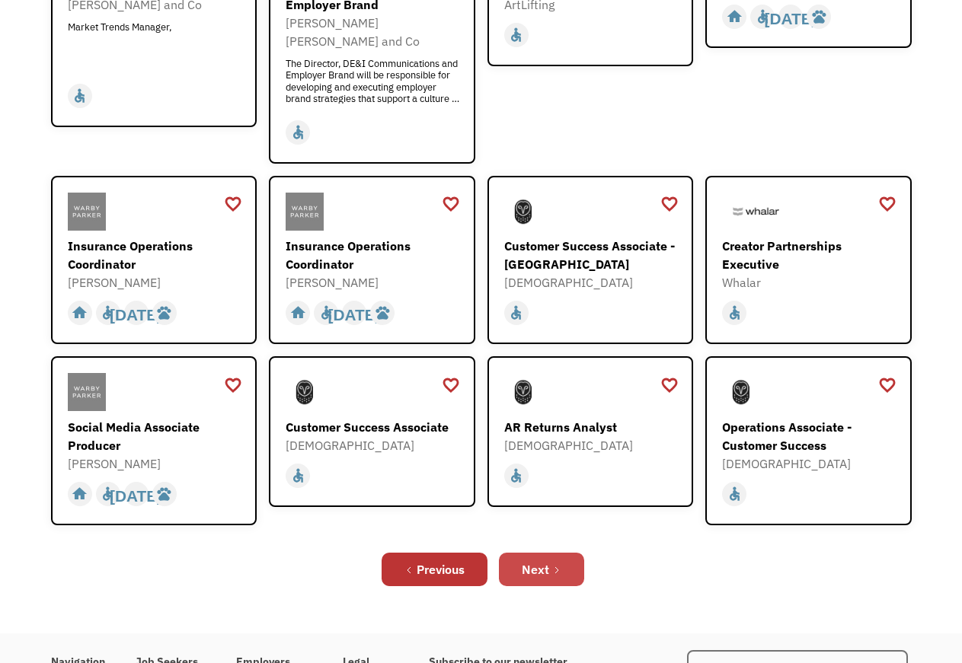
click at [525, 561] on div "Next" at bounding box center [535, 570] width 27 height 18
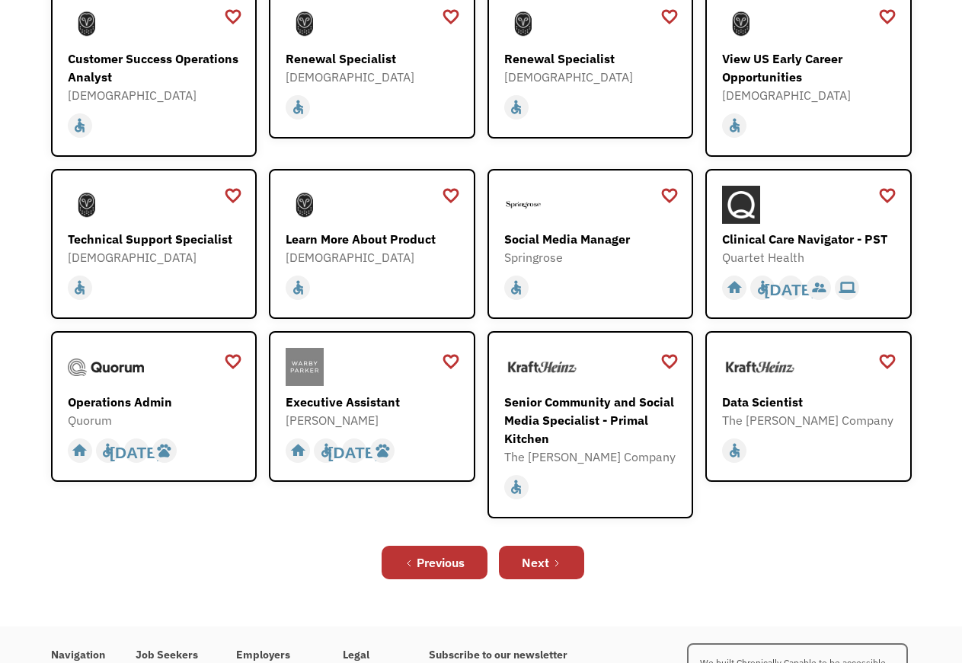
scroll to position [311, 0]
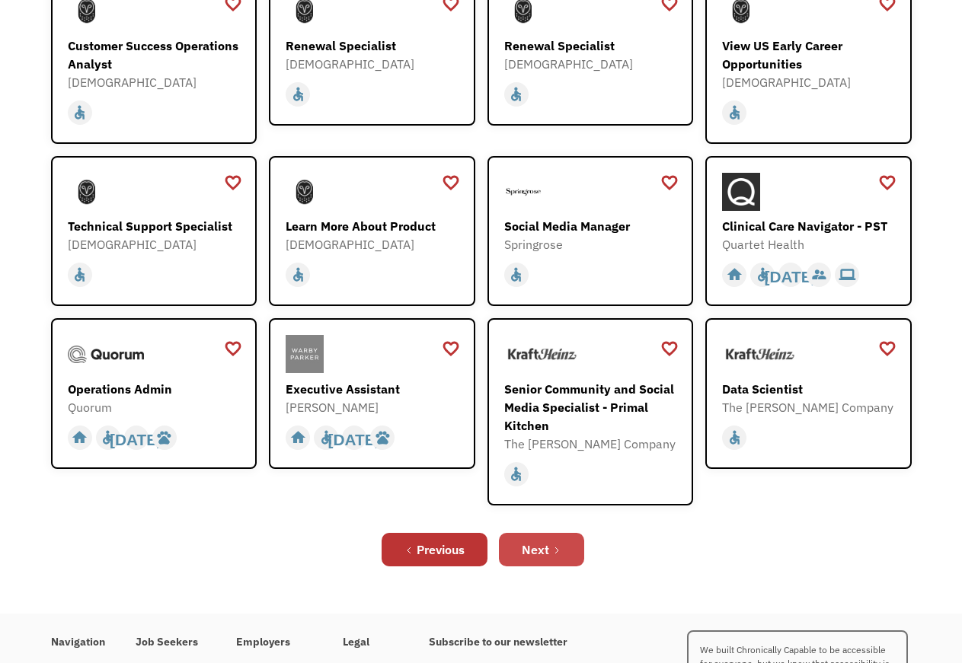
click at [564, 554] on link "Next" at bounding box center [541, 550] width 85 height 34
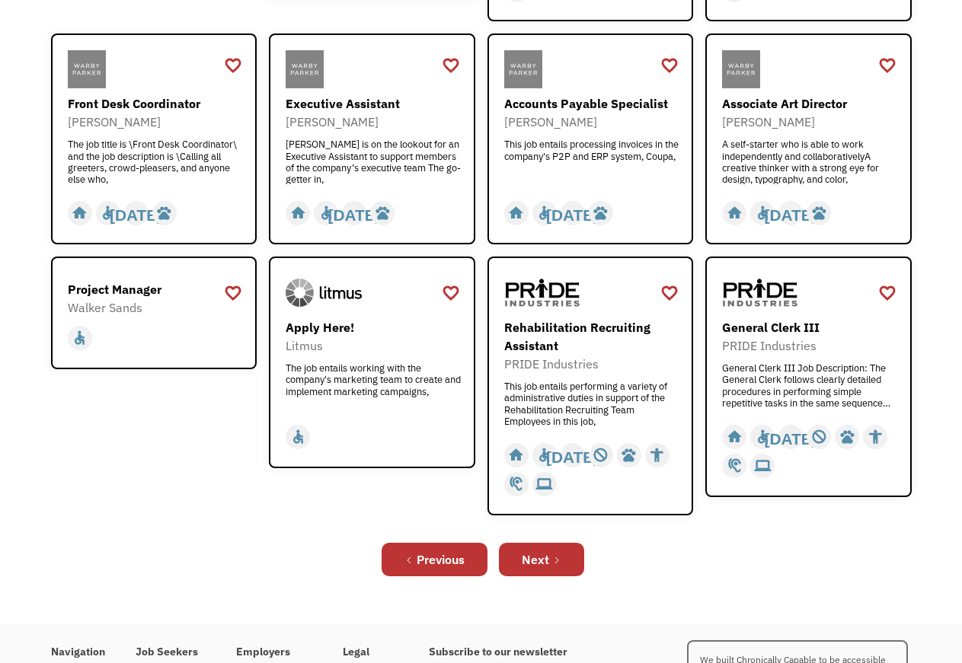
scroll to position [466, 0]
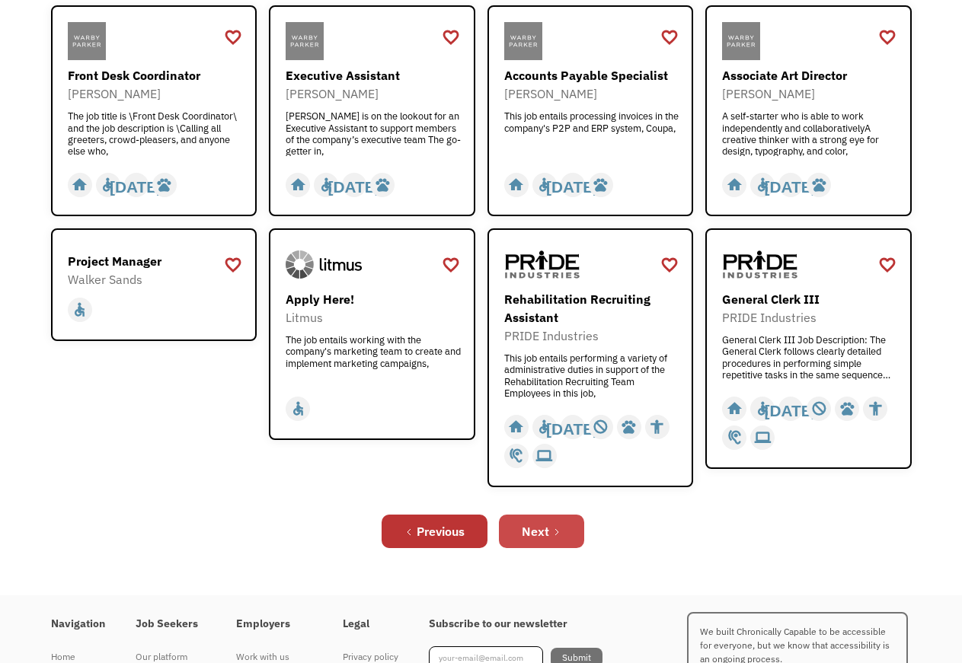
click at [563, 529] on link "Next" at bounding box center [541, 532] width 85 height 34
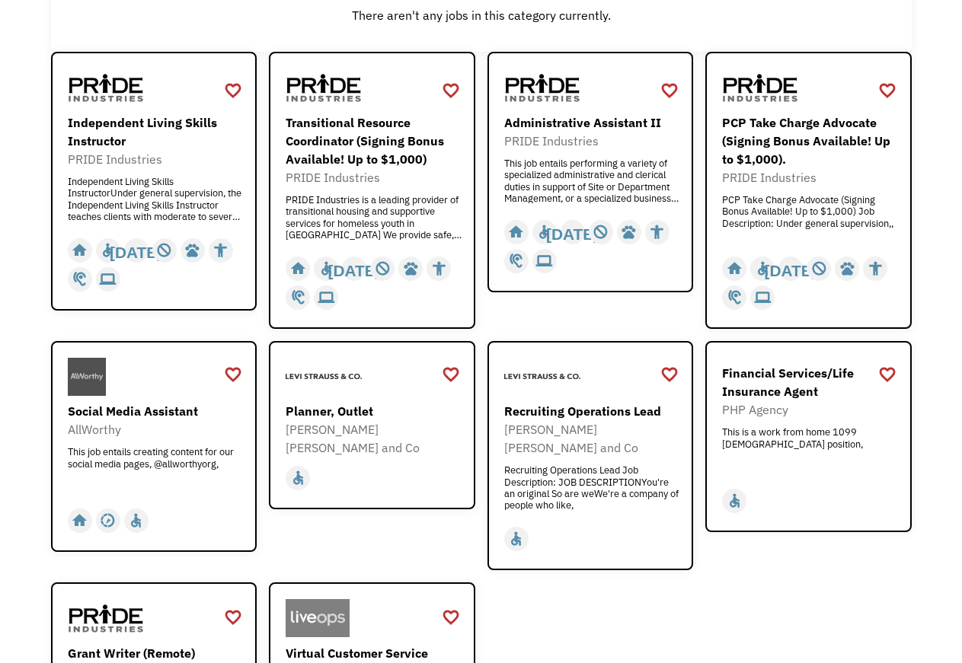
scroll to position [233, 0]
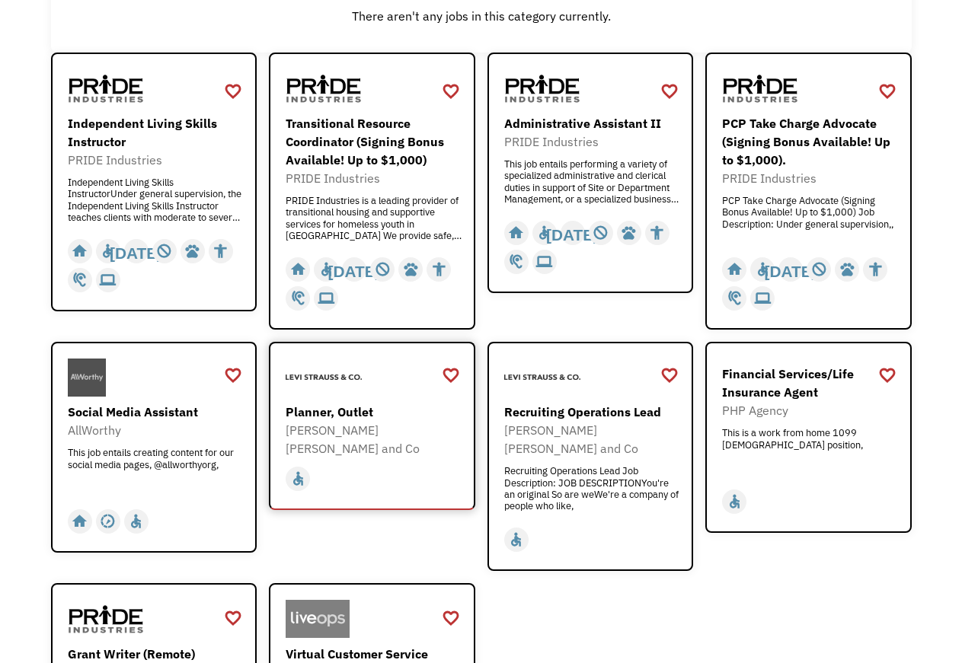
click at [391, 403] on div "Planner, Outlet Levi Strauss and Co https://levistraussandco.wd5.myworkdayjobs.…" at bounding box center [374, 409] width 177 height 100
click at [145, 185] on div "Independent Living Skills InstructorUnder general supervision, the Independent …" at bounding box center [156, 200] width 177 height 46
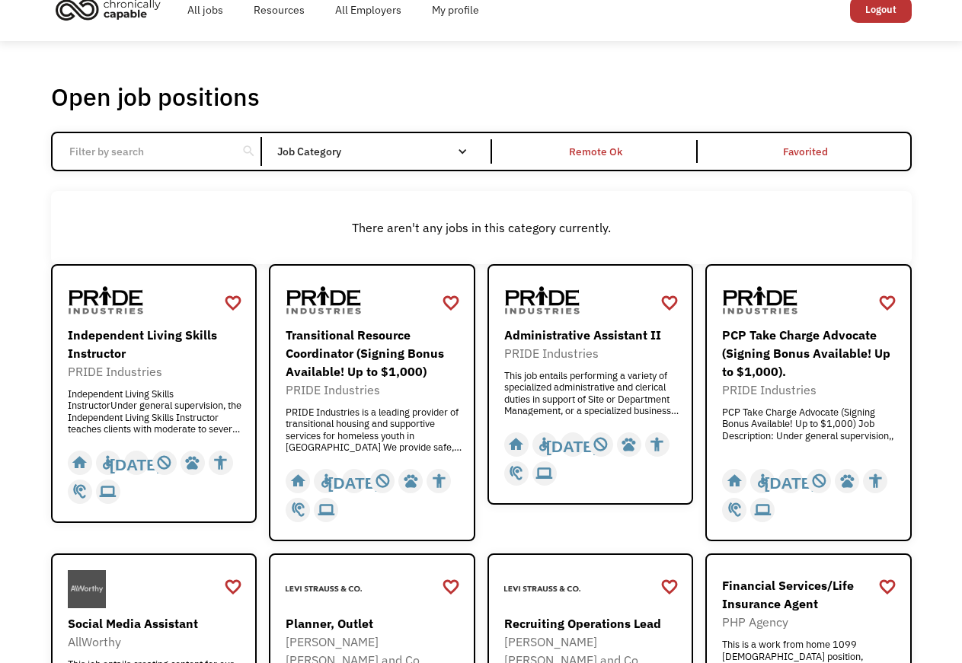
scroll to position [0, 0]
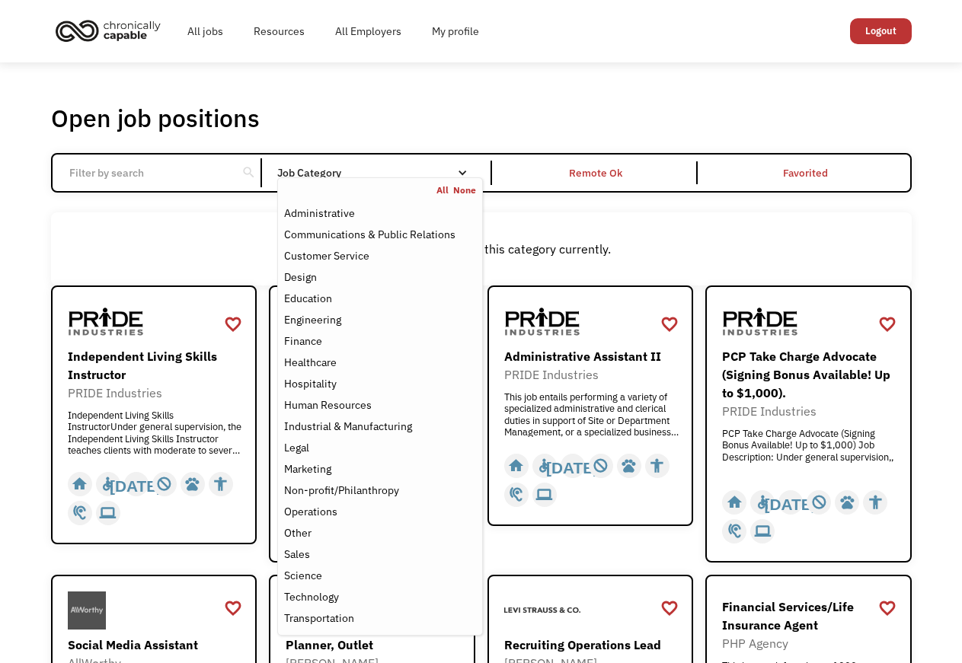
click at [441, 190] on link "All" at bounding box center [444, 190] width 17 height 12
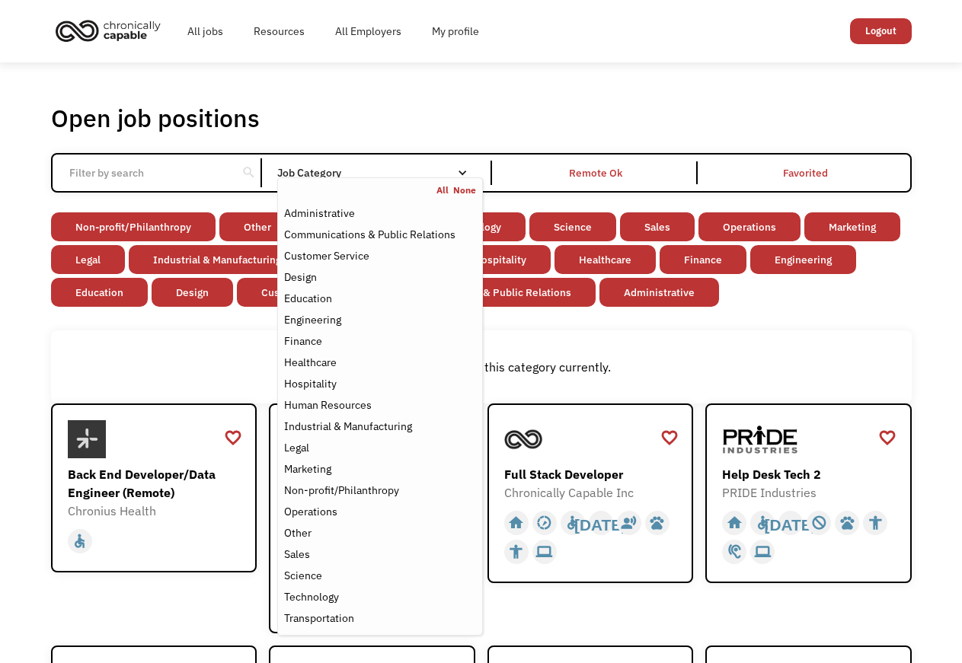
click at [724, 332] on div "There aren't any jobs in this category currently." at bounding box center [481, 367] width 861 height 73
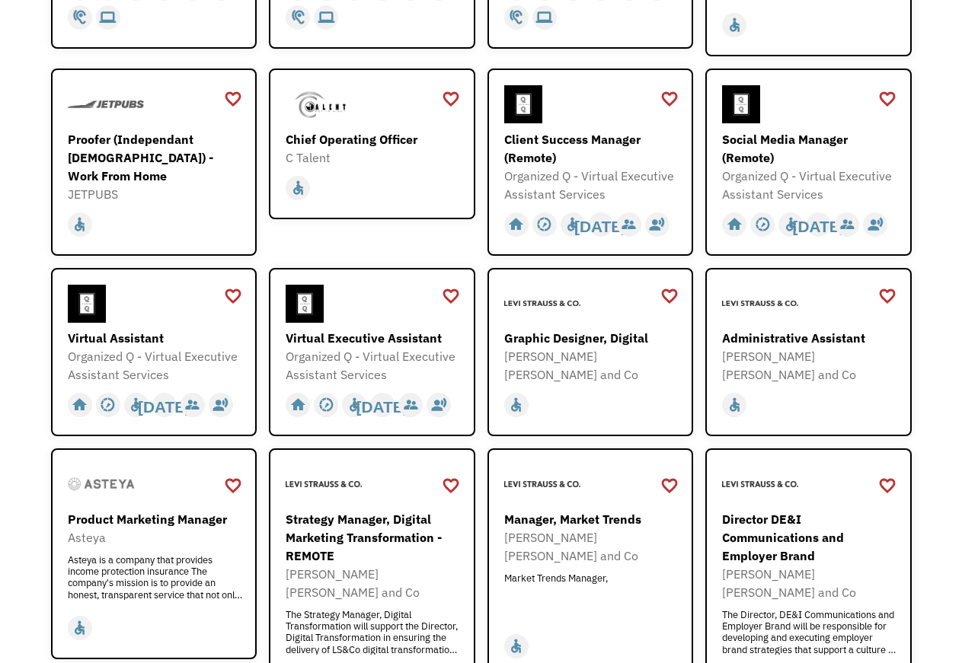
scroll to position [777, 0]
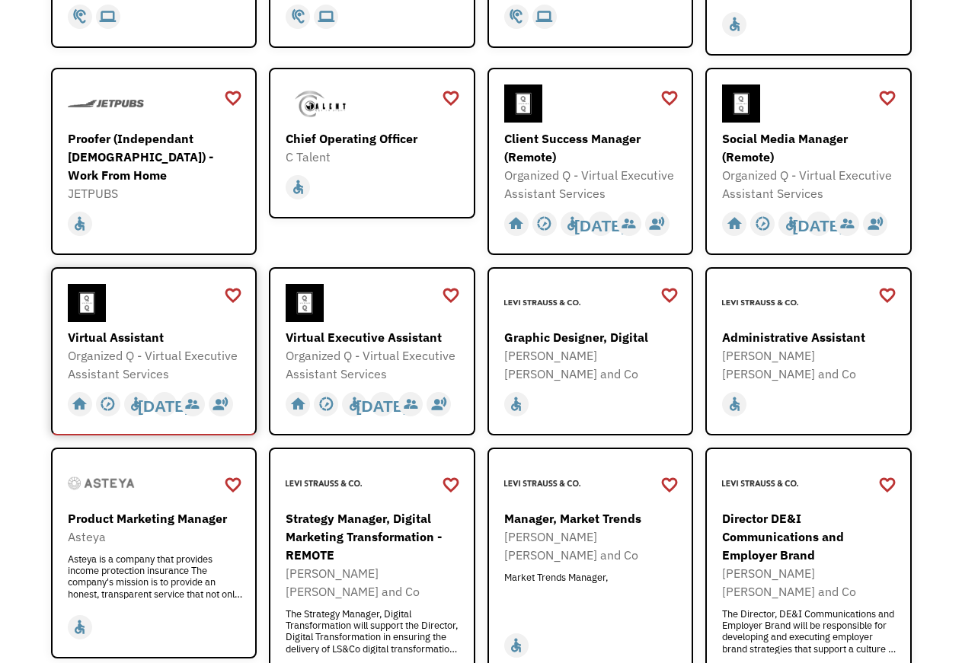
click at [129, 349] on div "Organized Q - Virtual Executive Assistant Services" at bounding box center [156, 365] width 177 height 37
click at [155, 156] on div "Proofer (Independant [DEMOGRAPHIC_DATA]) - Work From Home" at bounding box center [156, 156] width 177 height 55
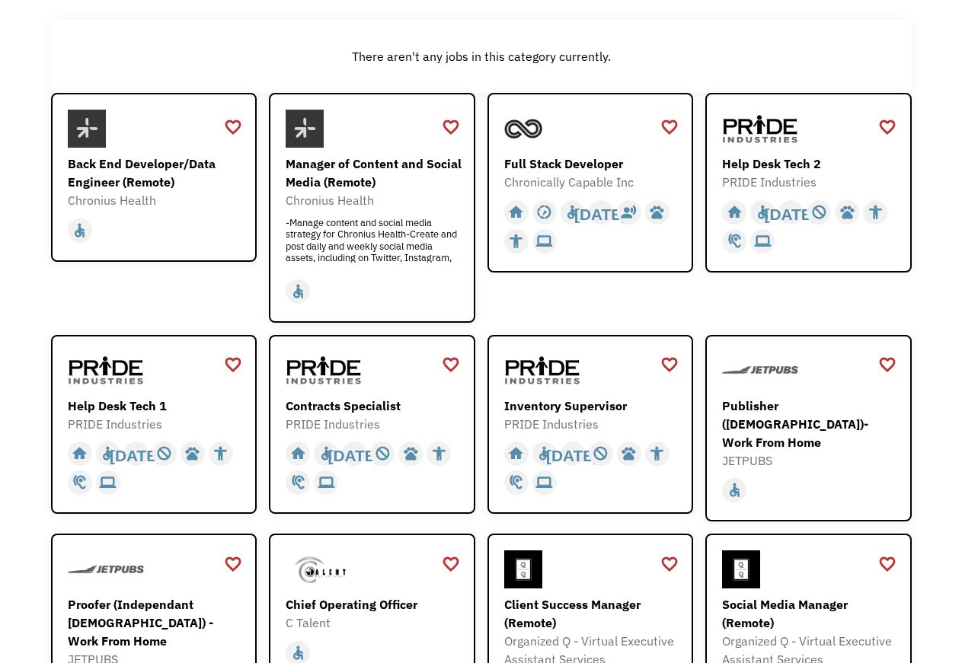
scroll to position [0, 0]
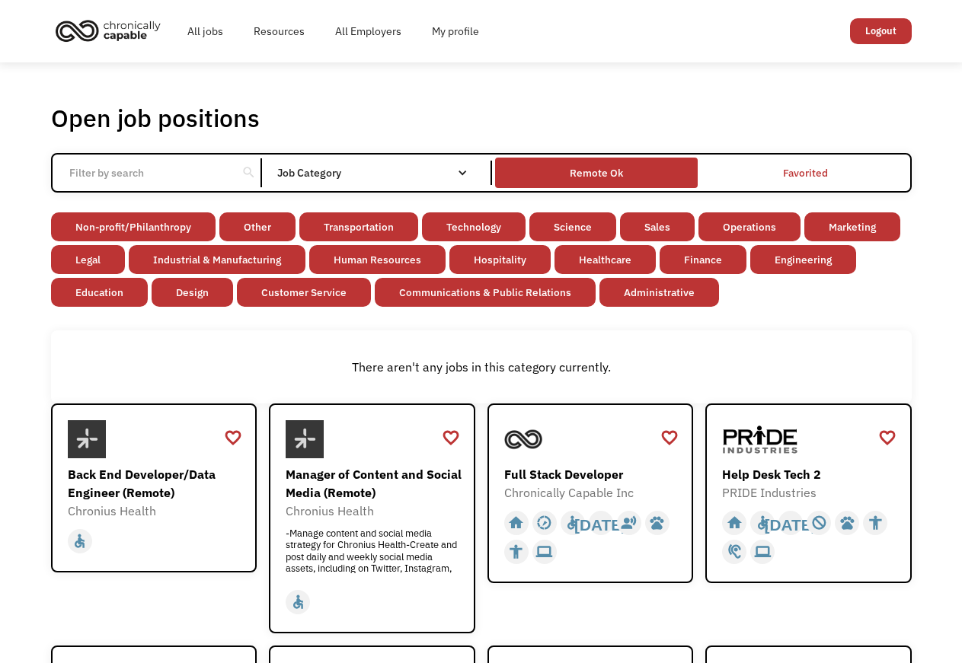
click at [607, 172] on div "Remote Ok" at bounding box center [596, 173] width 53 height 18
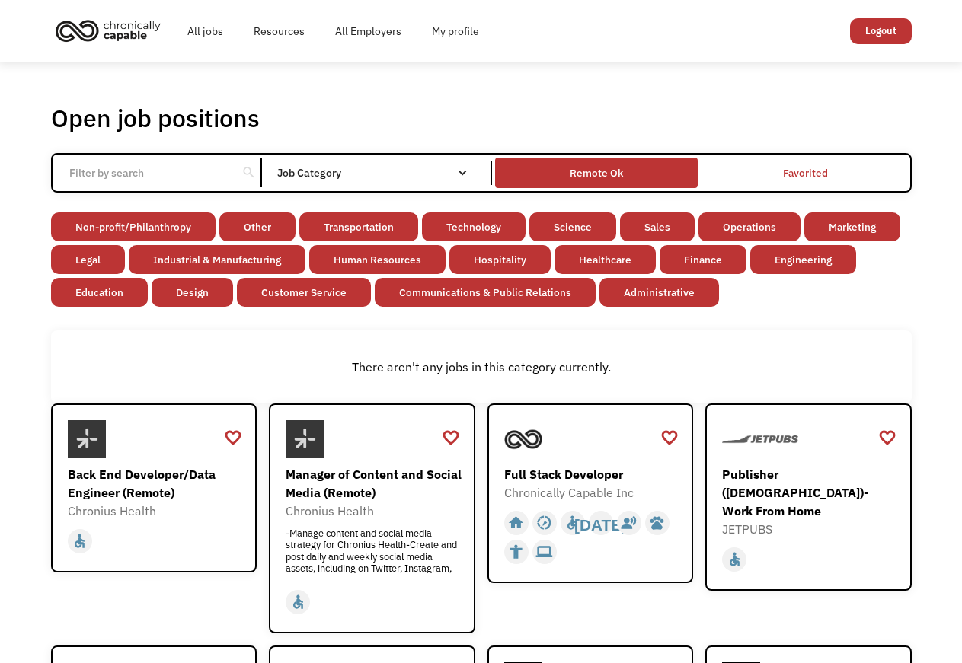
click at [606, 174] on div "Remote Ok" at bounding box center [596, 173] width 53 height 18
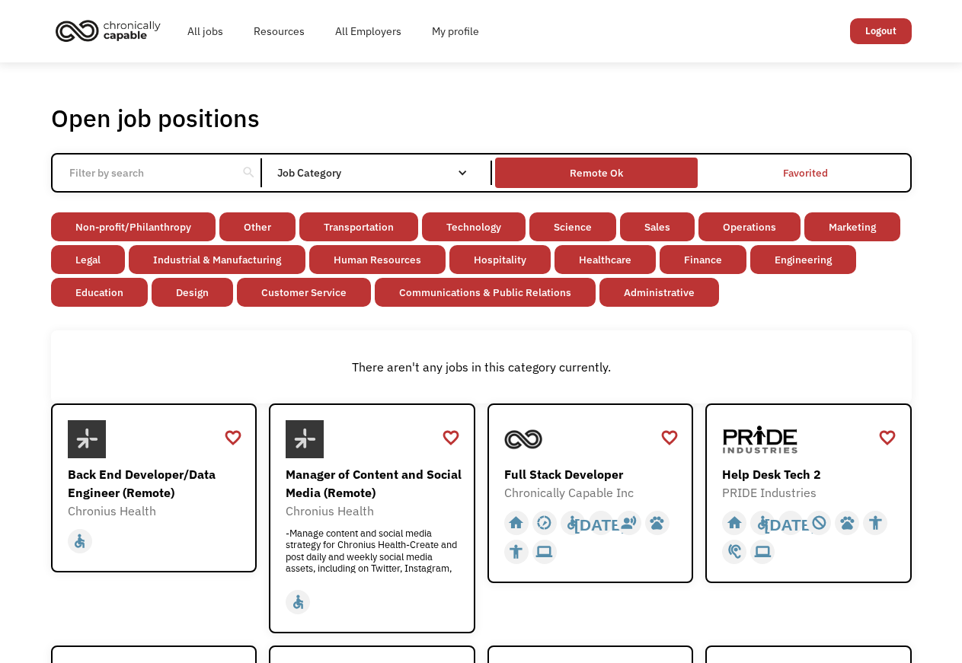
click at [629, 176] on div "Remote Ok" at bounding box center [596, 172] width 203 height 23
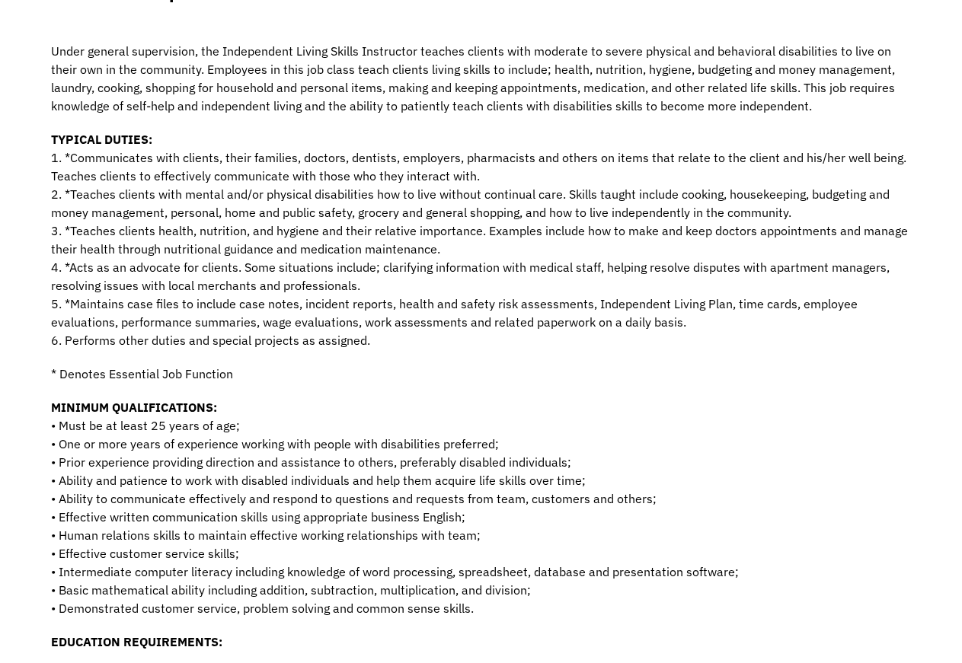
scroll to position [388, 0]
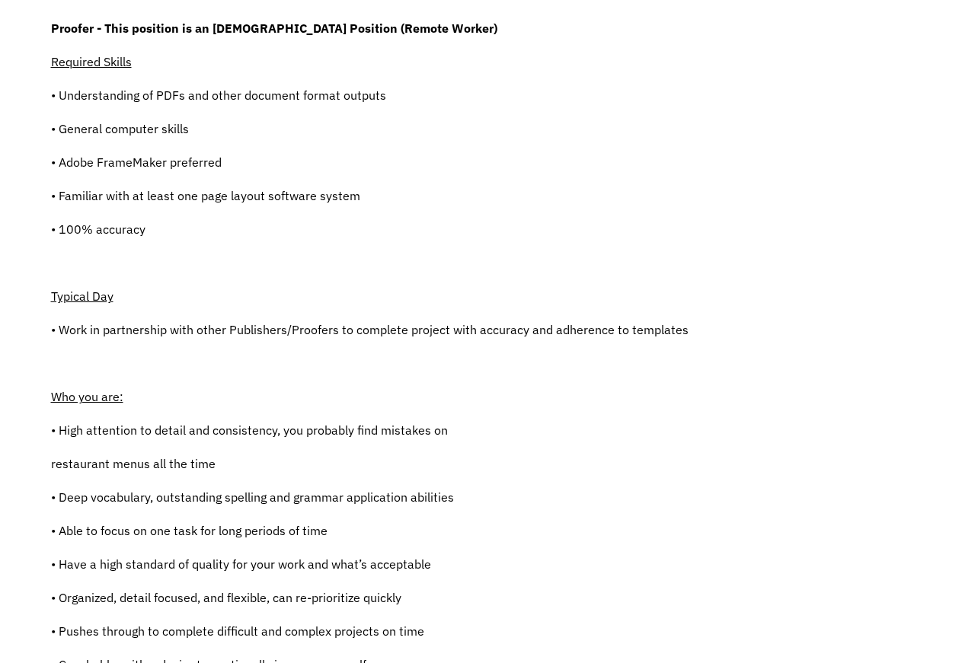
scroll to position [311, 0]
